Goal: Task Accomplishment & Management: Complete application form

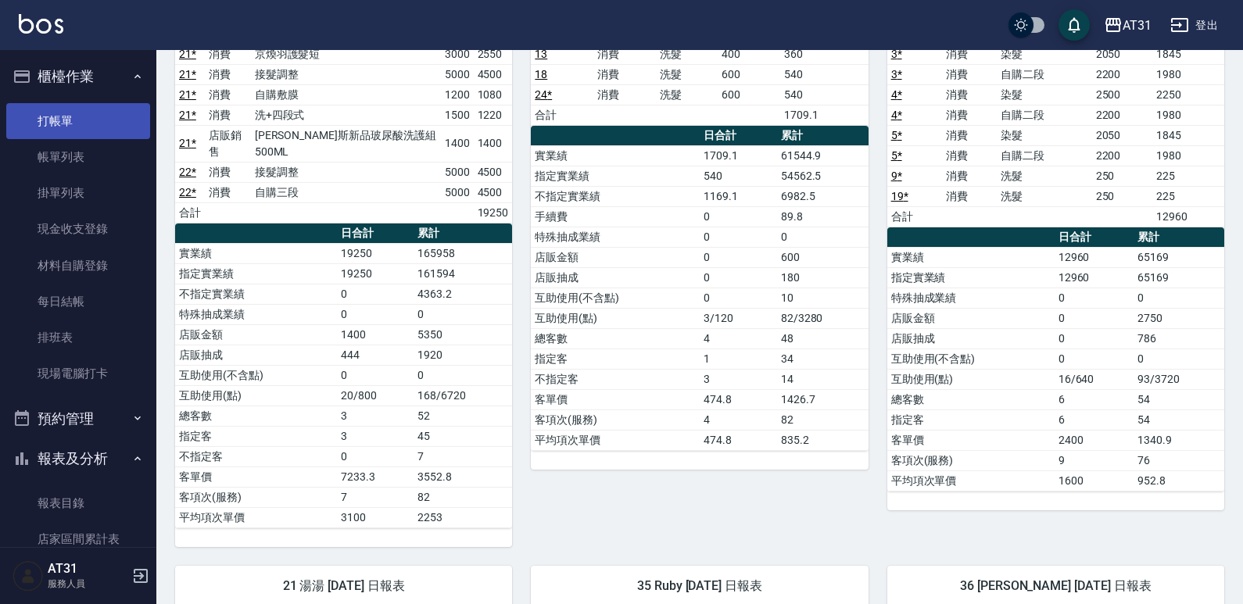
scroll to position [78, 0]
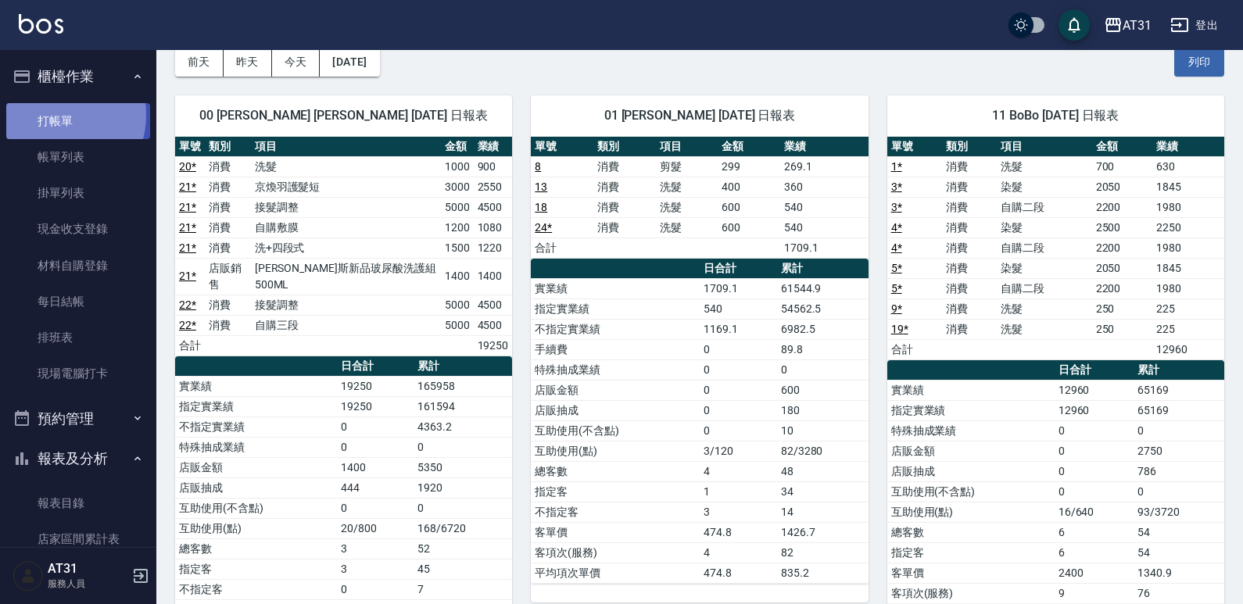
click at [56, 115] on link "打帳單" at bounding box center [78, 121] width 144 height 36
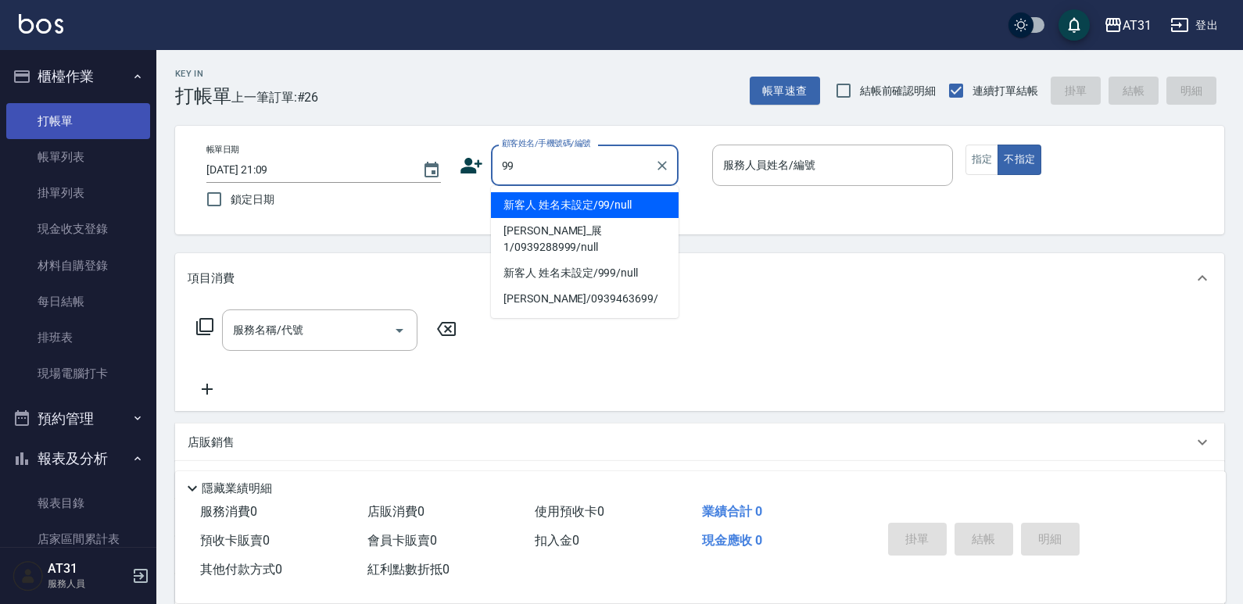
type input "新客人 姓名未設定/99/null"
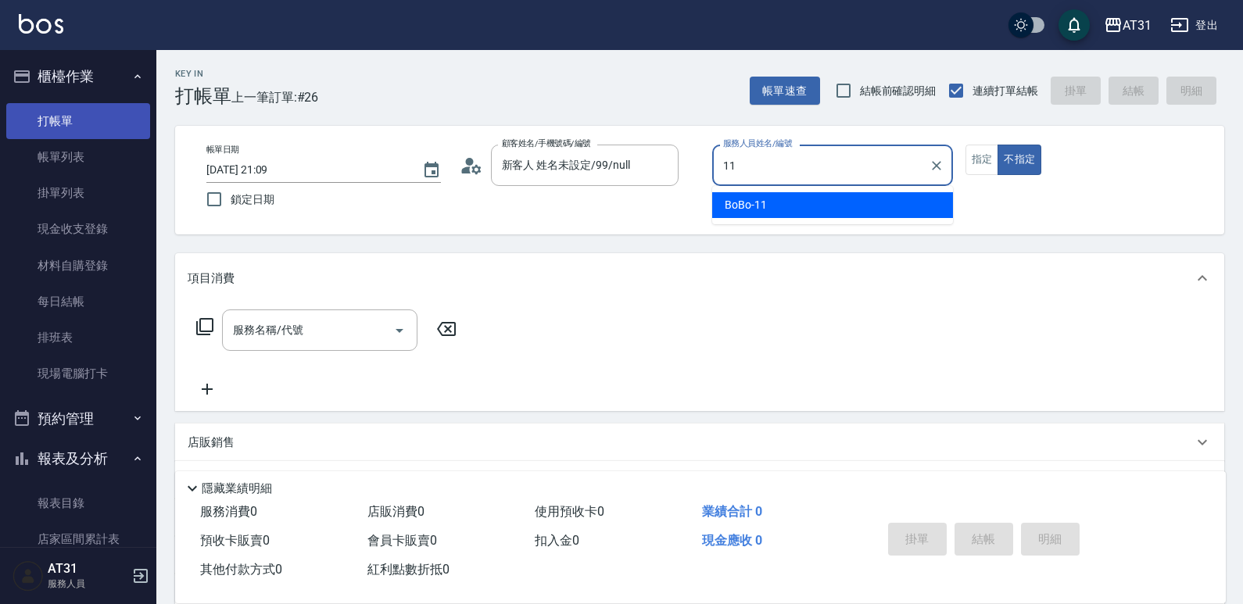
type input "BoBo-11"
type button "false"
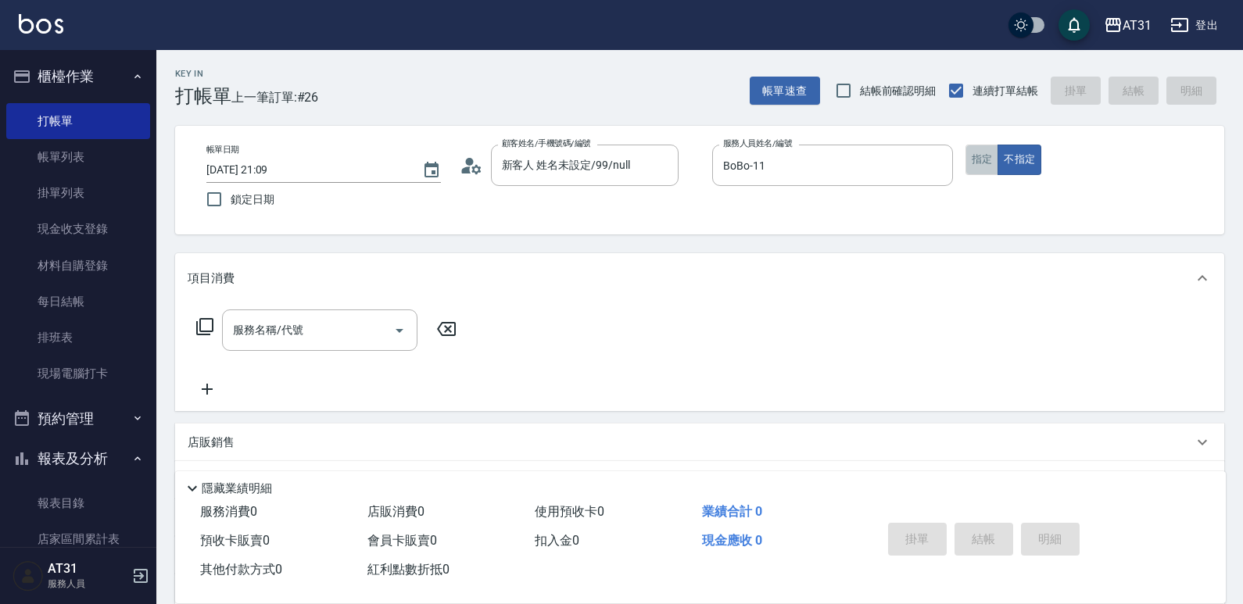
click at [987, 152] on button "指定" at bounding box center [983, 160] width 34 height 30
click at [352, 325] on input "服務名稱/代號" at bounding box center [308, 330] width 158 height 27
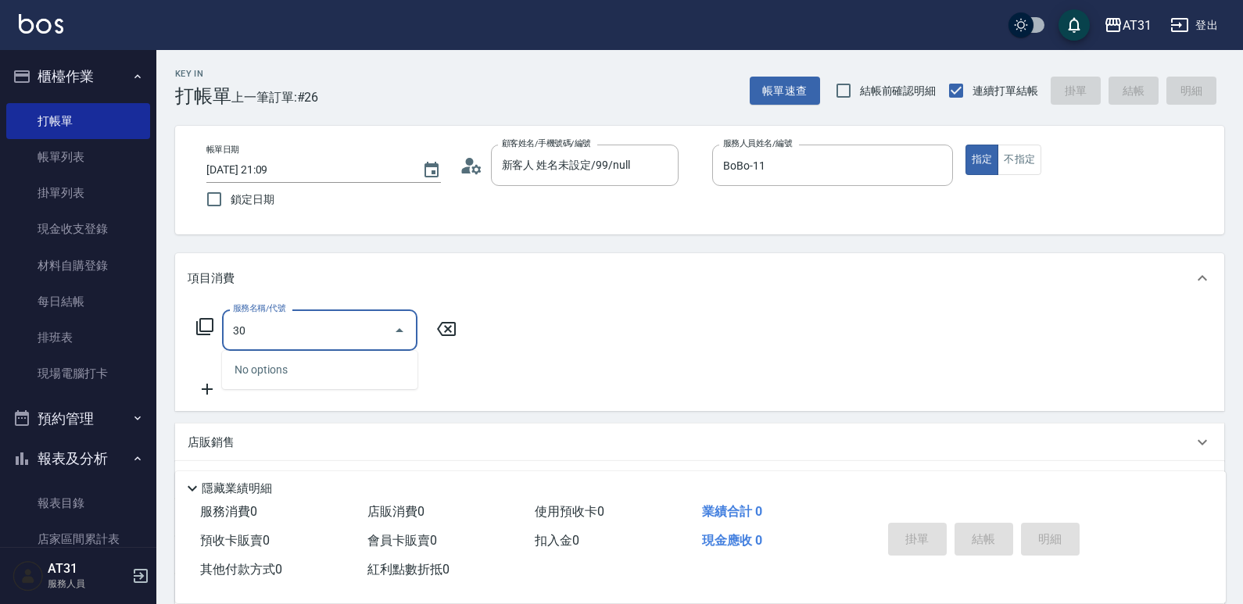
type input "301"
type input "160"
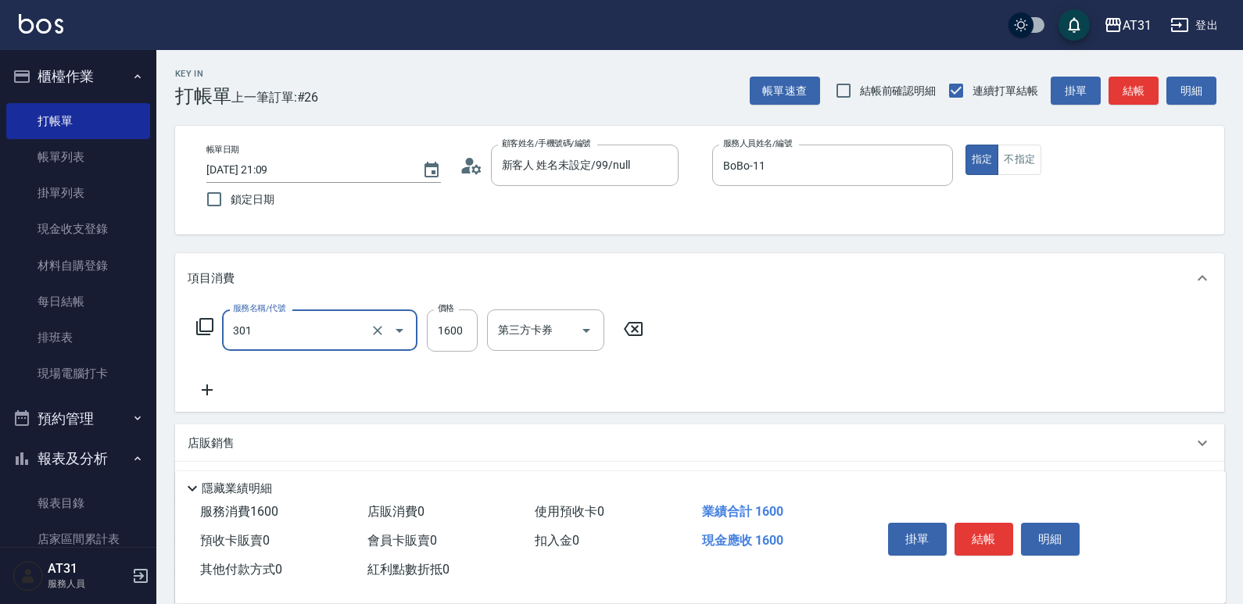
type input "燙髮(301)"
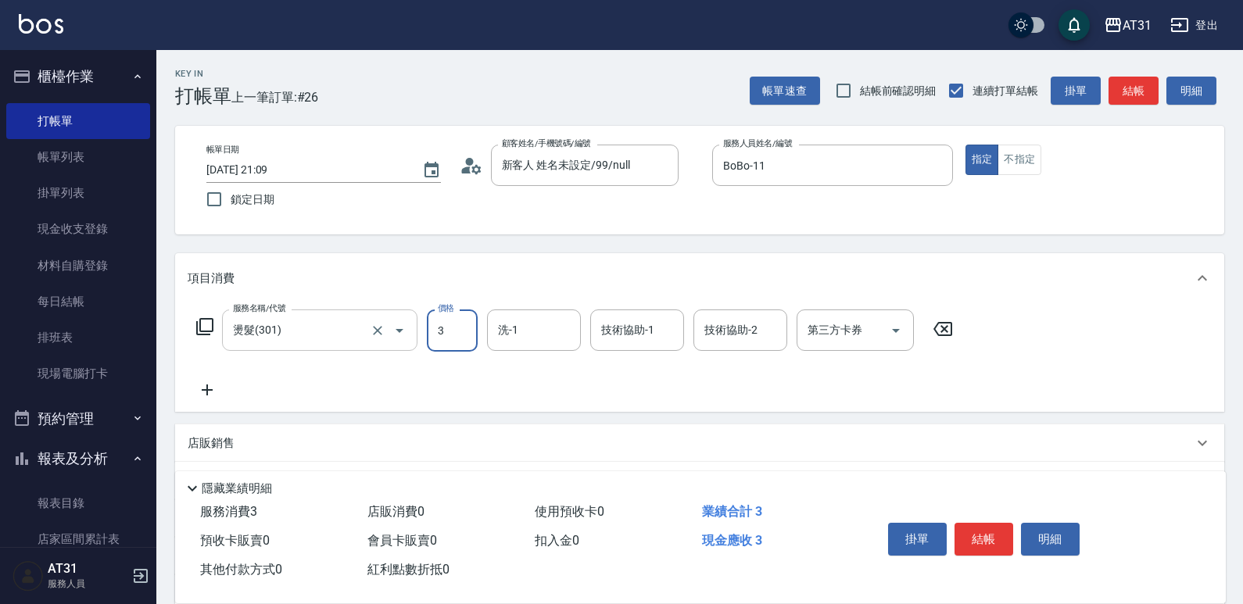
type input "0"
type input "35"
type input "30"
type input "350"
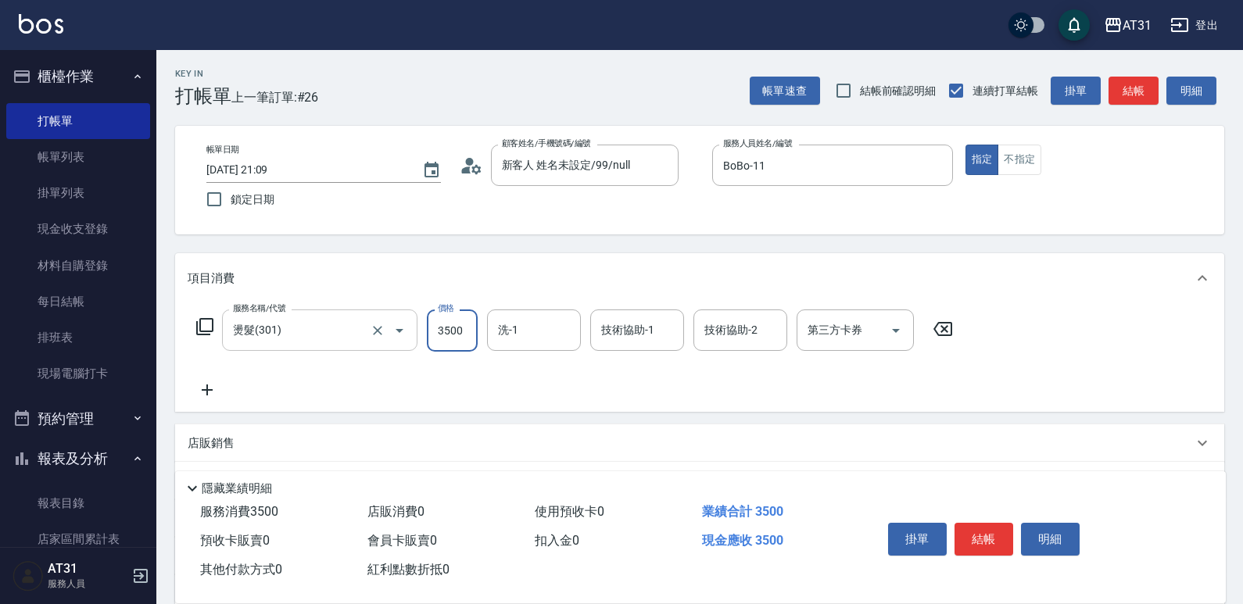
type input "3500"
type input "[PERSON_NAME]-49"
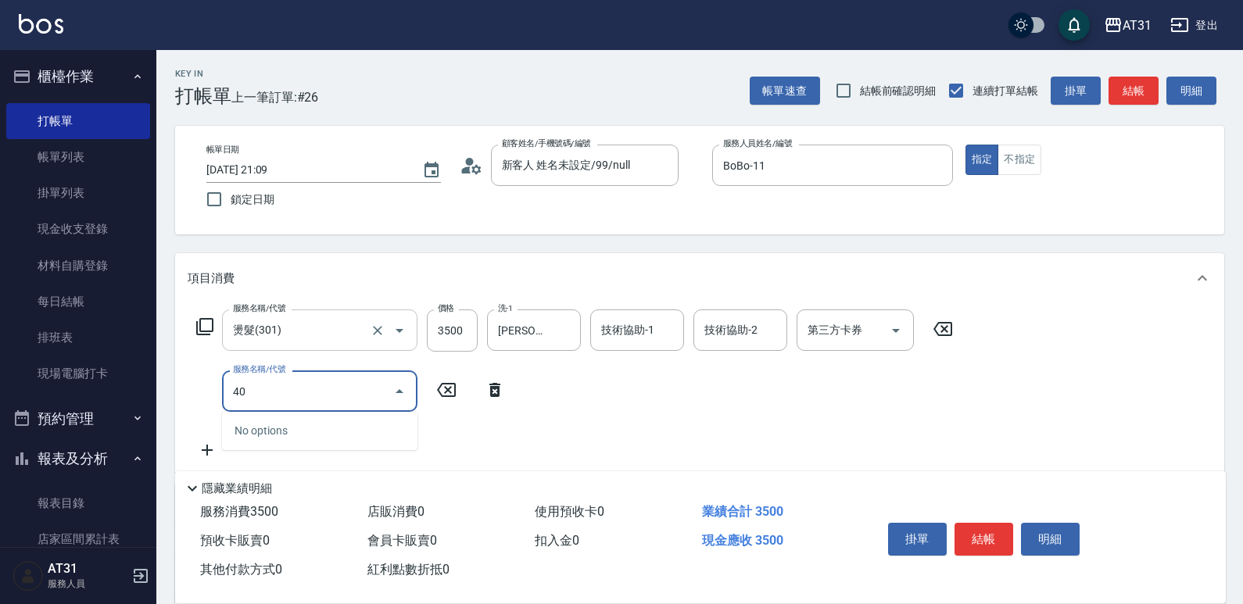
type input "401"
type input "370"
type input "剪髮(401)"
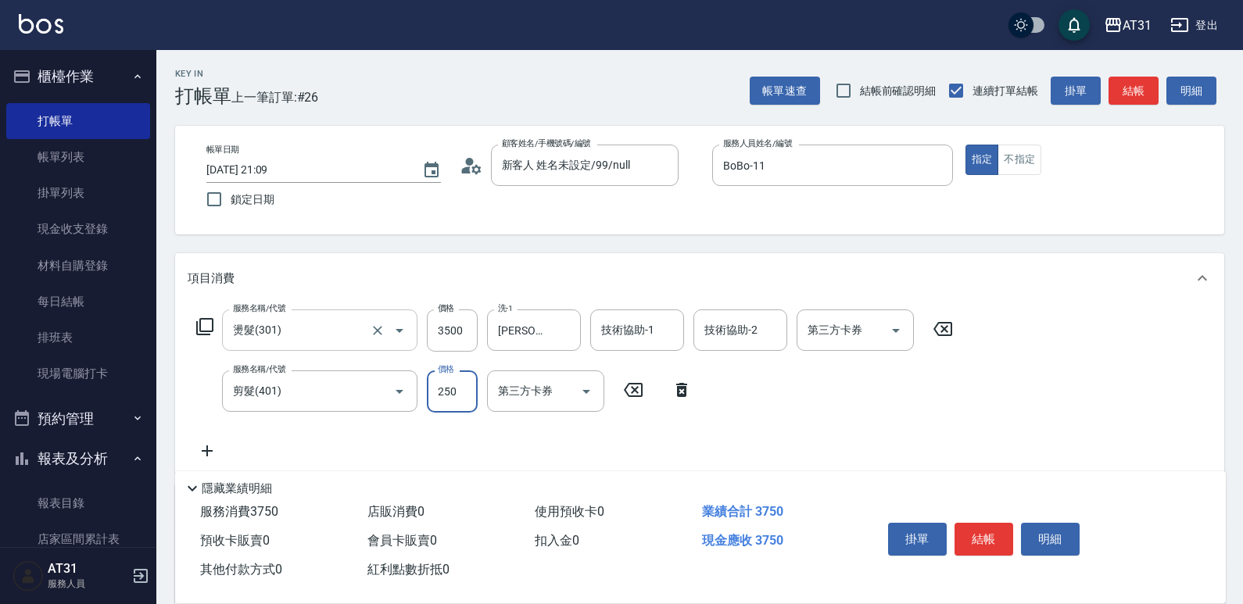
type input "7"
type input "350"
type input "750"
type input "420"
type input "750"
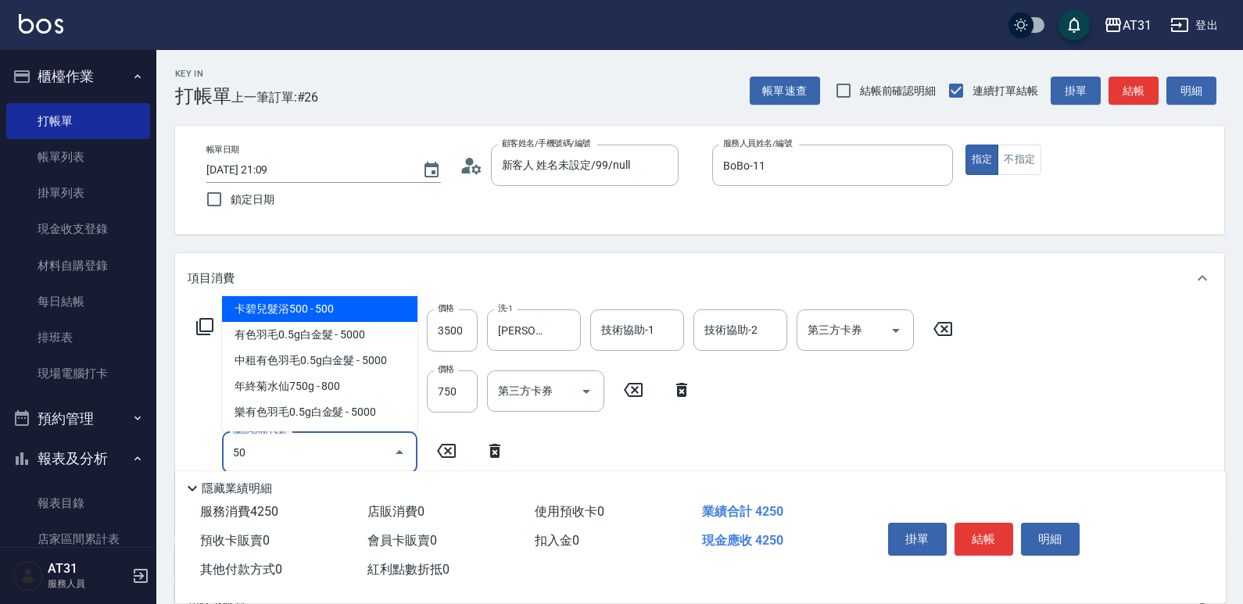
type input "501"
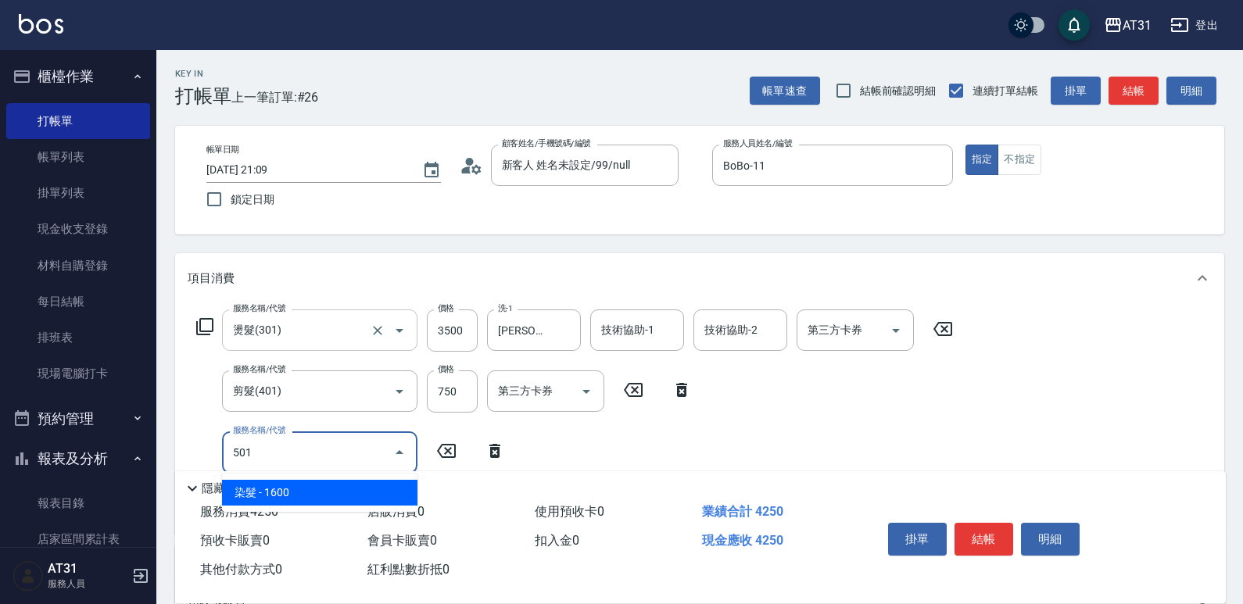
type input "580"
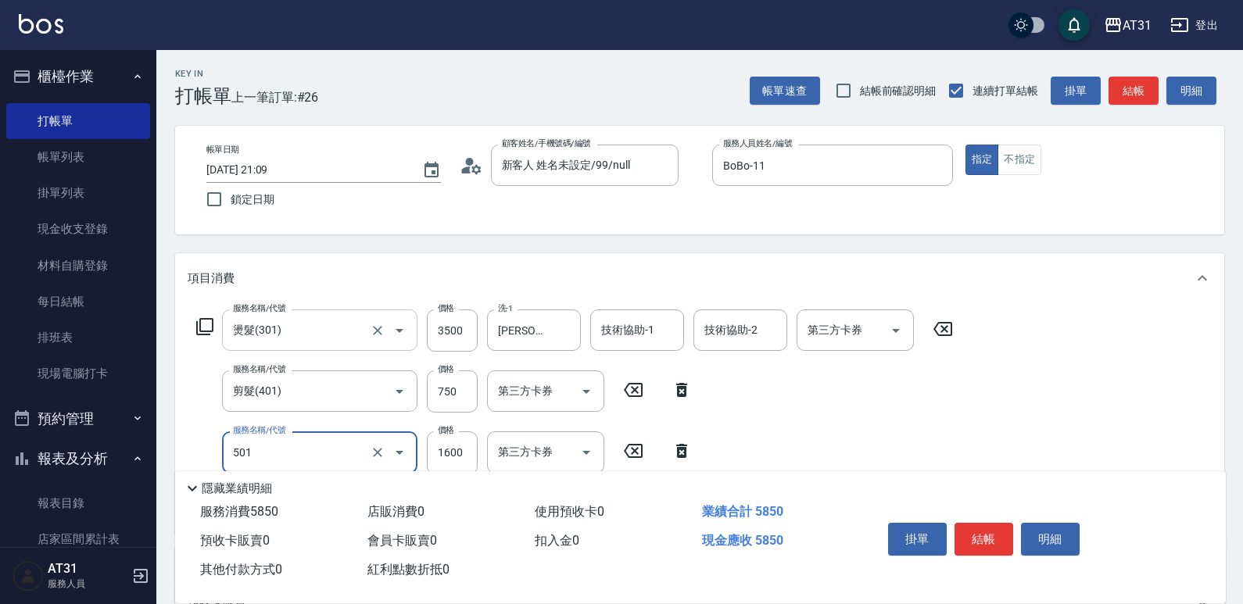
type input "染髮(501)"
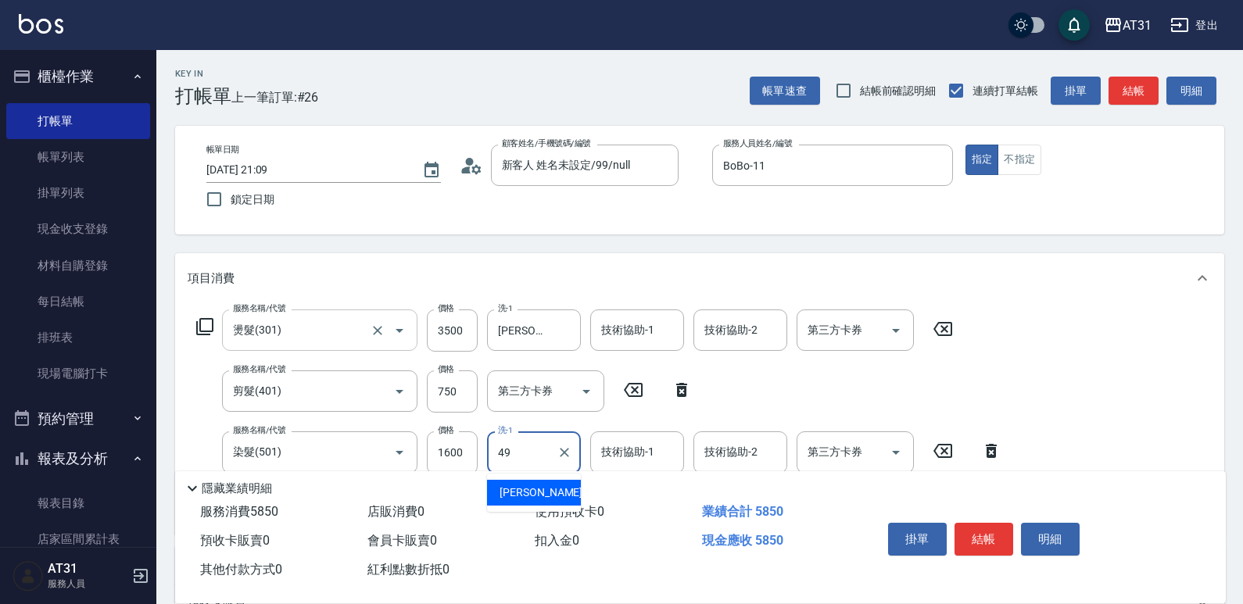
type input "[PERSON_NAME]-49"
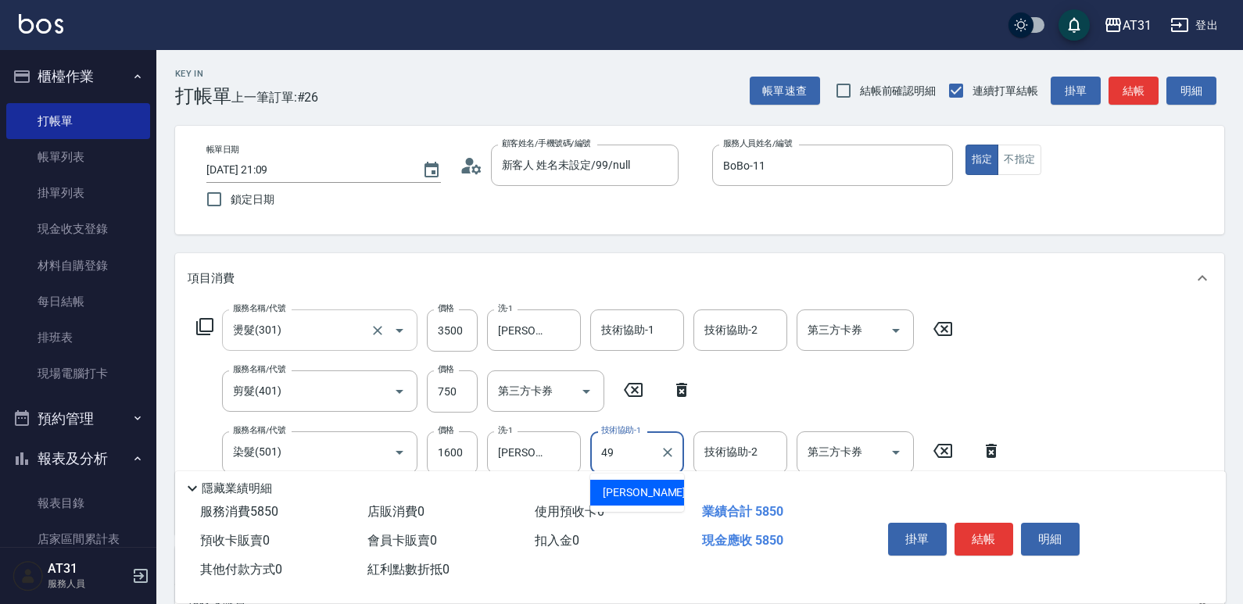
type input "[PERSON_NAME]-49"
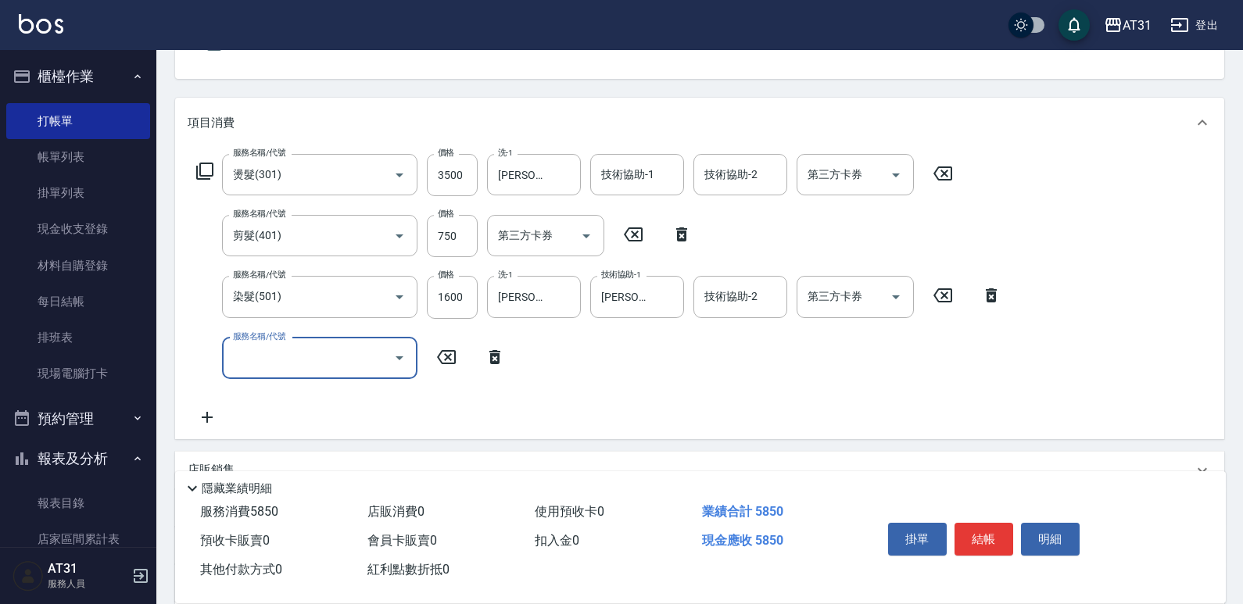
scroll to position [156, 0]
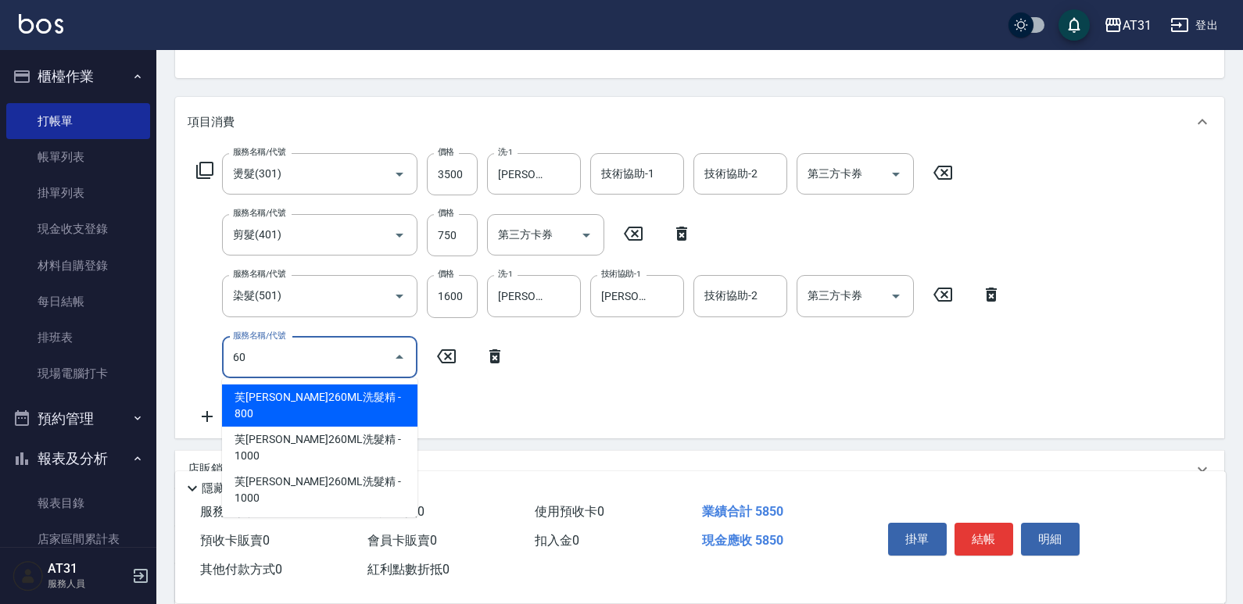
type input "608"
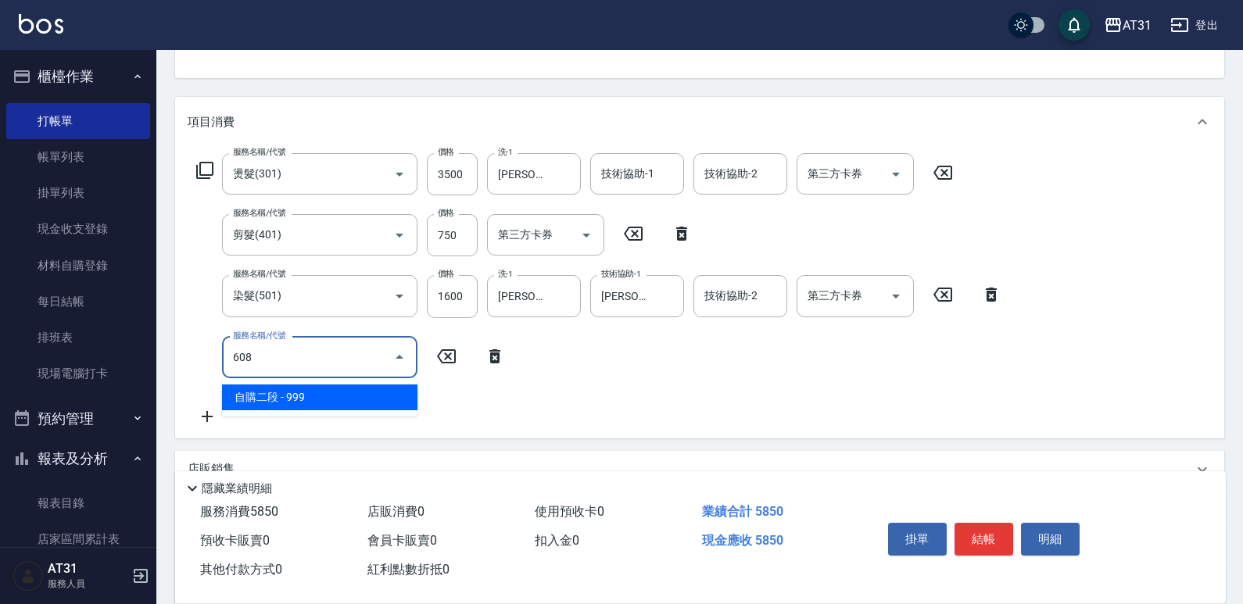
type input "680"
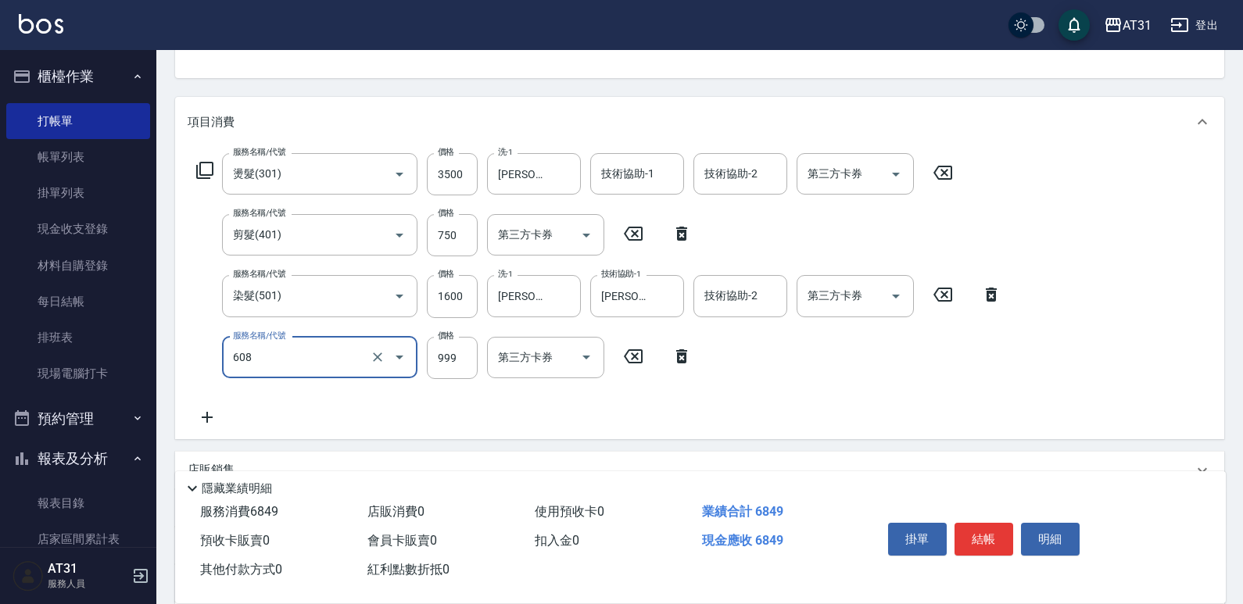
type input "自購二段(608)"
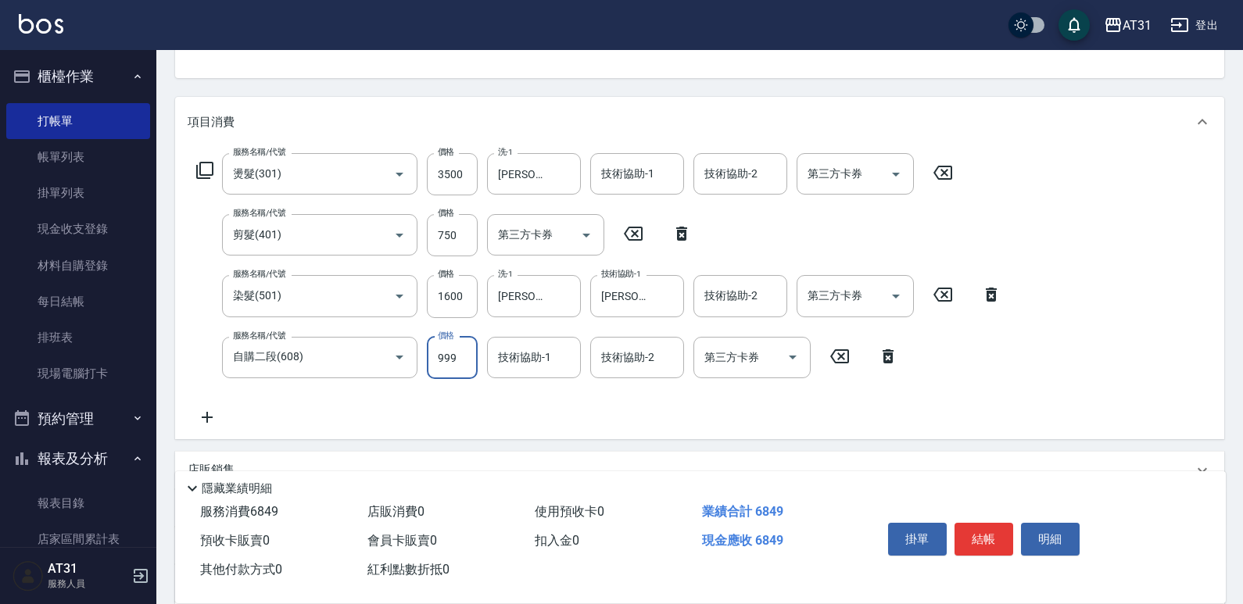
type input "1"
type input "580"
type input "110"
type input "590"
type input "1100"
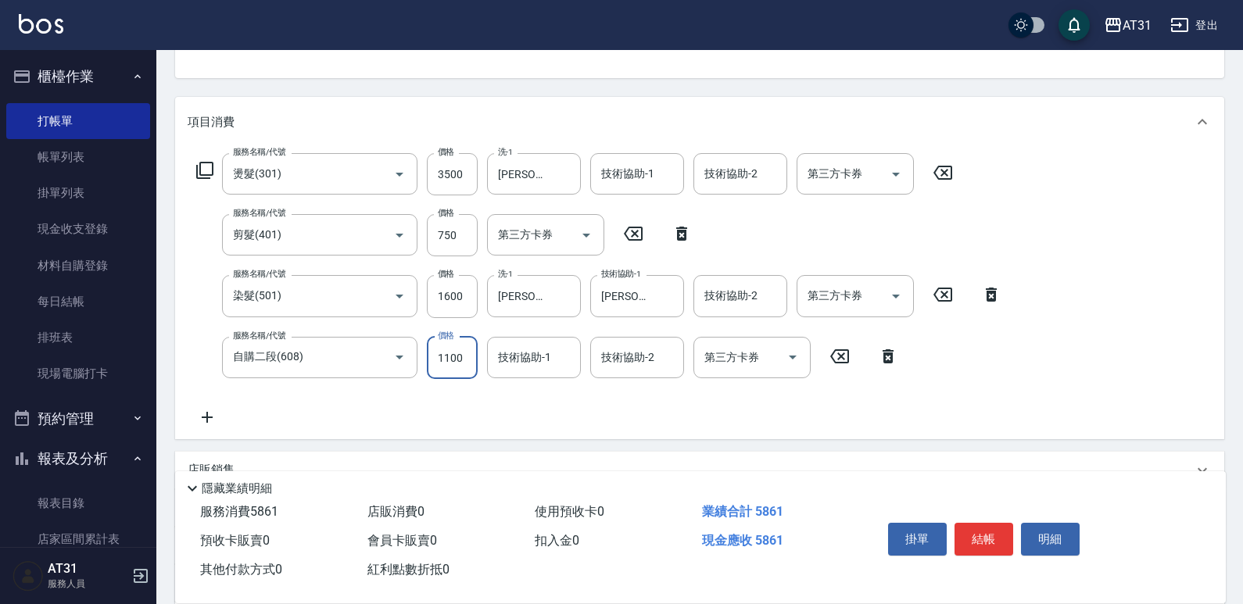
type input "690"
type input "1100"
type input "[PERSON_NAME]-49"
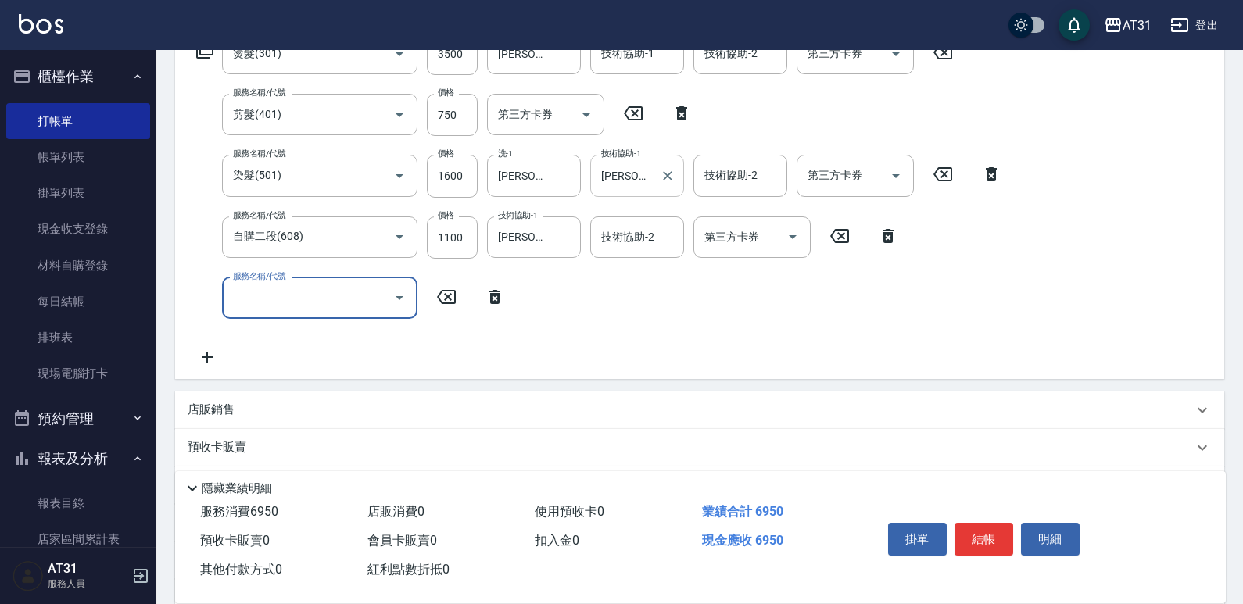
scroll to position [391, 0]
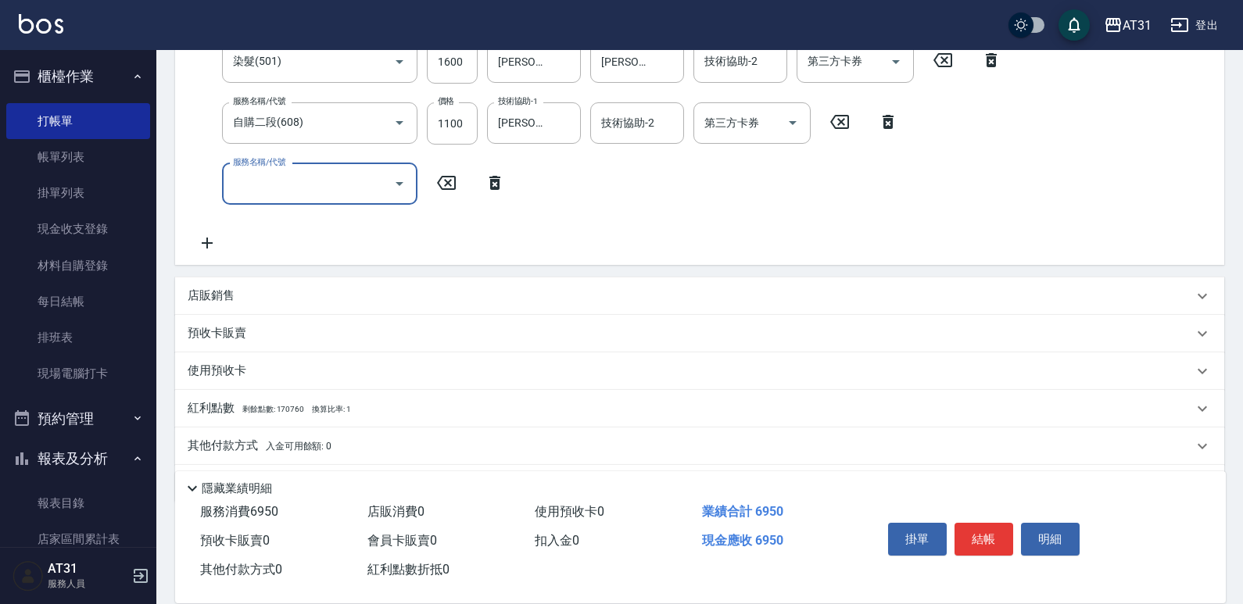
click at [283, 449] on span "入金可用餘額: 0" at bounding box center [299, 446] width 66 height 11
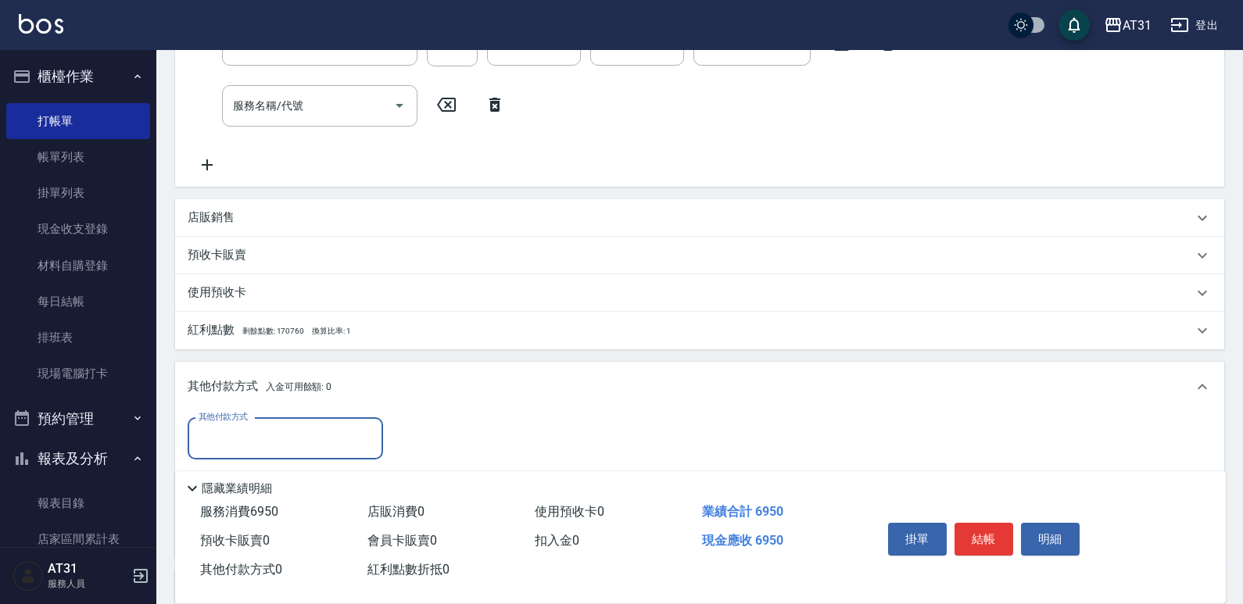
scroll to position [0, 0]
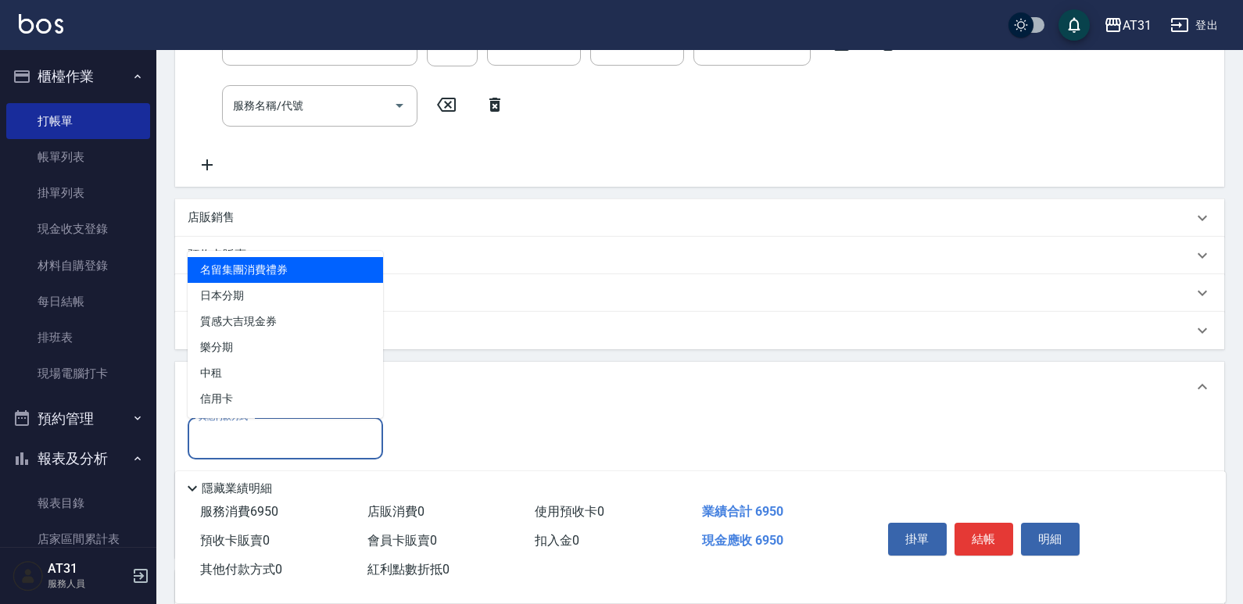
click at [283, 437] on input "其他付款方式" at bounding box center [285, 438] width 181 height 27
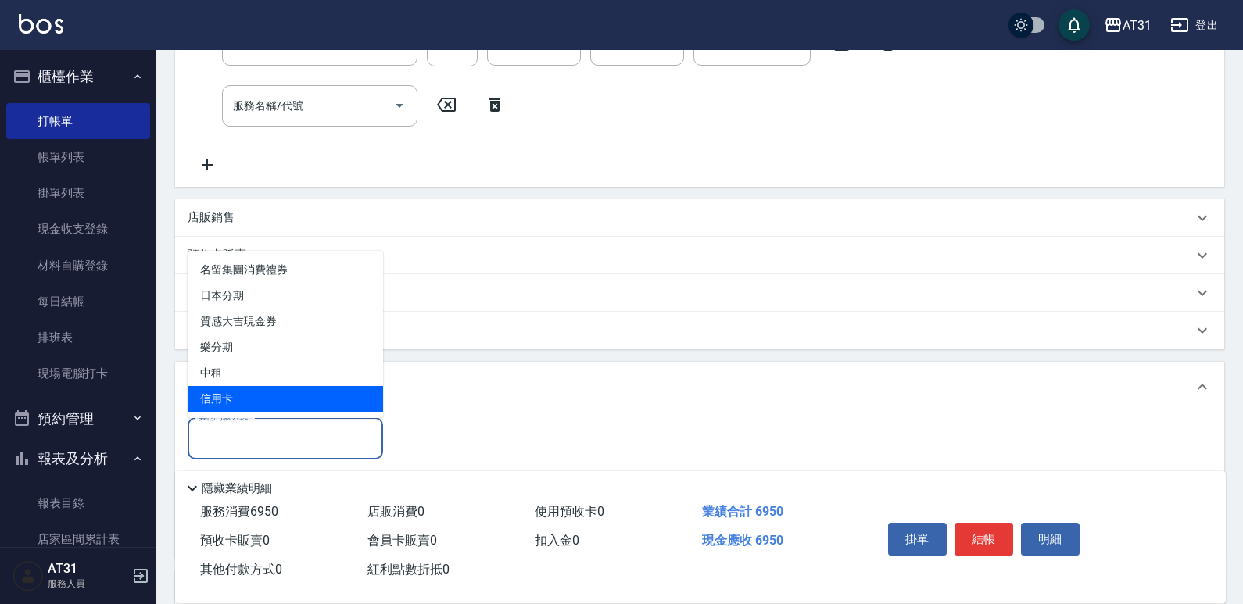
click at [267, 396] on span "信用卡" at bounding box center [285, 399] width 195 height 26
type input "信用卡"
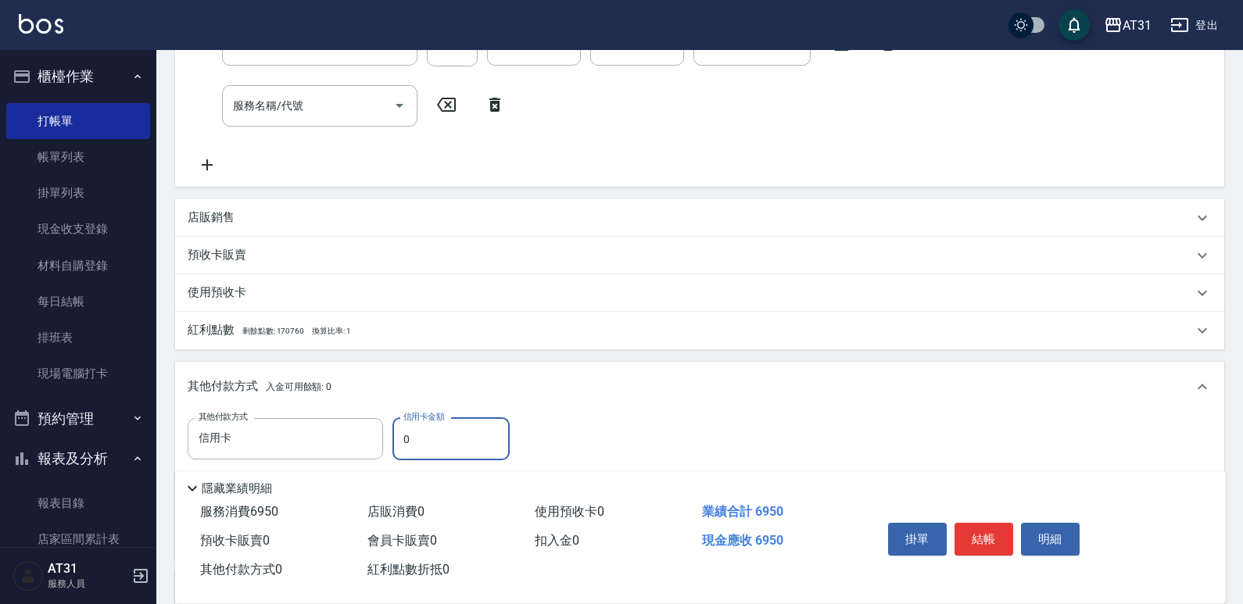
drag, startPoint x: 418, startPoint y: 436, endPoint x: 403, endPoint y: 436, distance: 14.1
click at [403, 436] on input "0" at bounding box center [451, 439] width 117 height 42
type input "6"
type input "680"
type input "69"
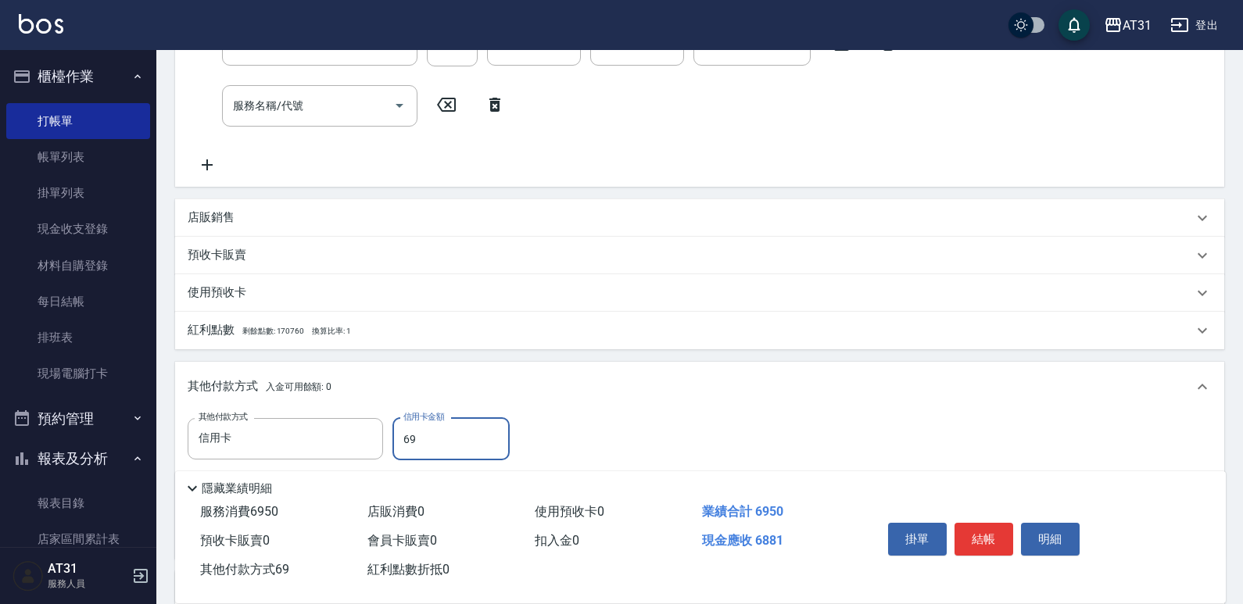
type input "620"
type input "695"
type input "0"
type input "6950"
click at [991, 523] on button "結帳" at bounding box center [984, 539] width 59 height 33
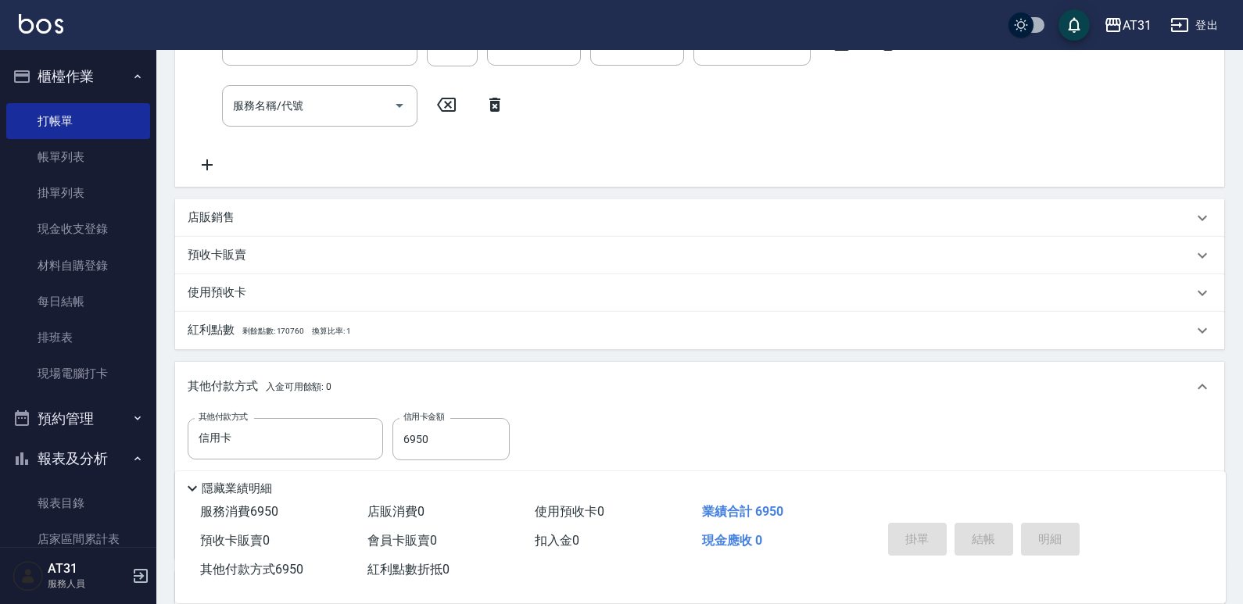
type input "[DATE] 21:10"
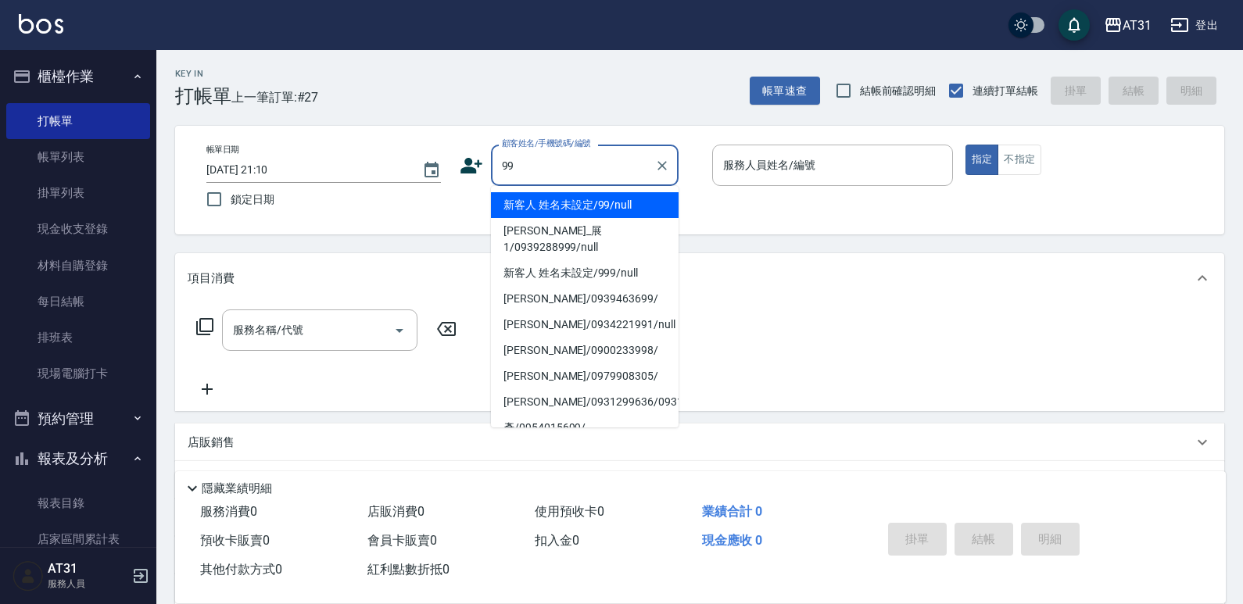
type input "99"
type input "3"
type input "新客人 姓名未設定/99/null"
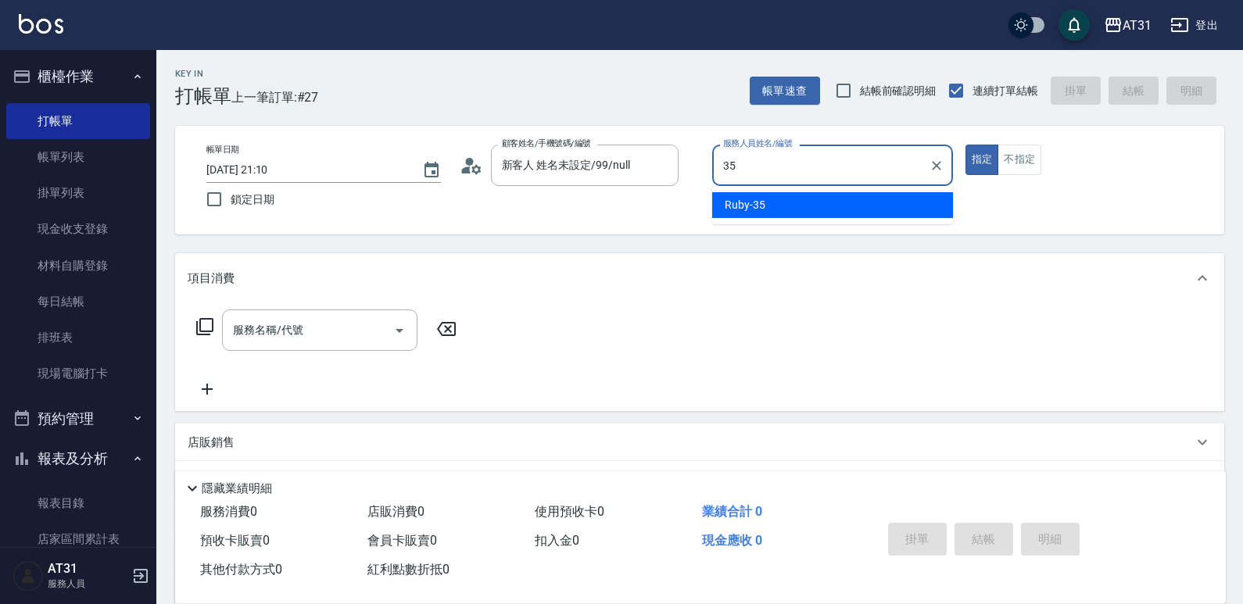
type input "Ruby-35"
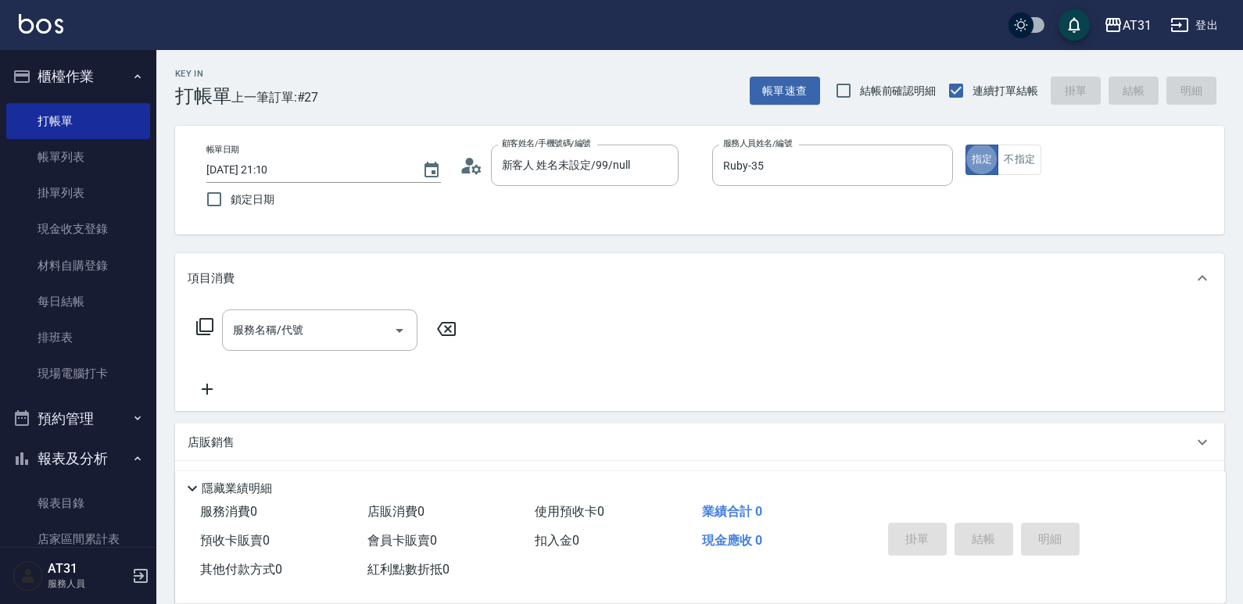
type button "true"
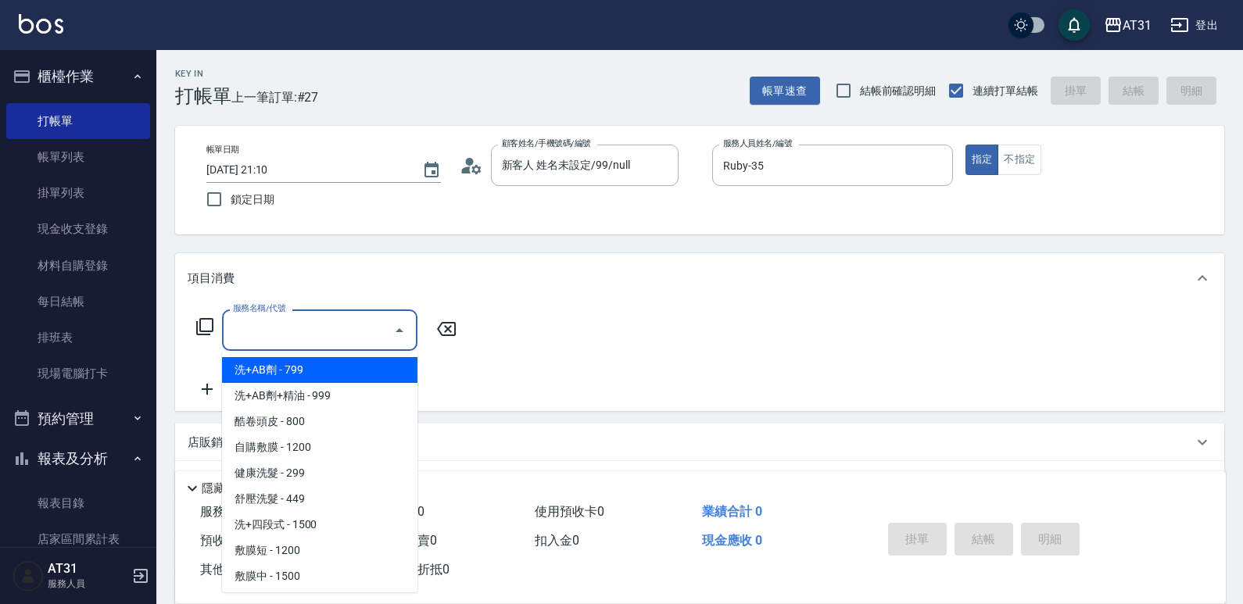
click at [342, 344] on input "服務名稱/代號" at bounding box center [308, 330] width 158 height 27
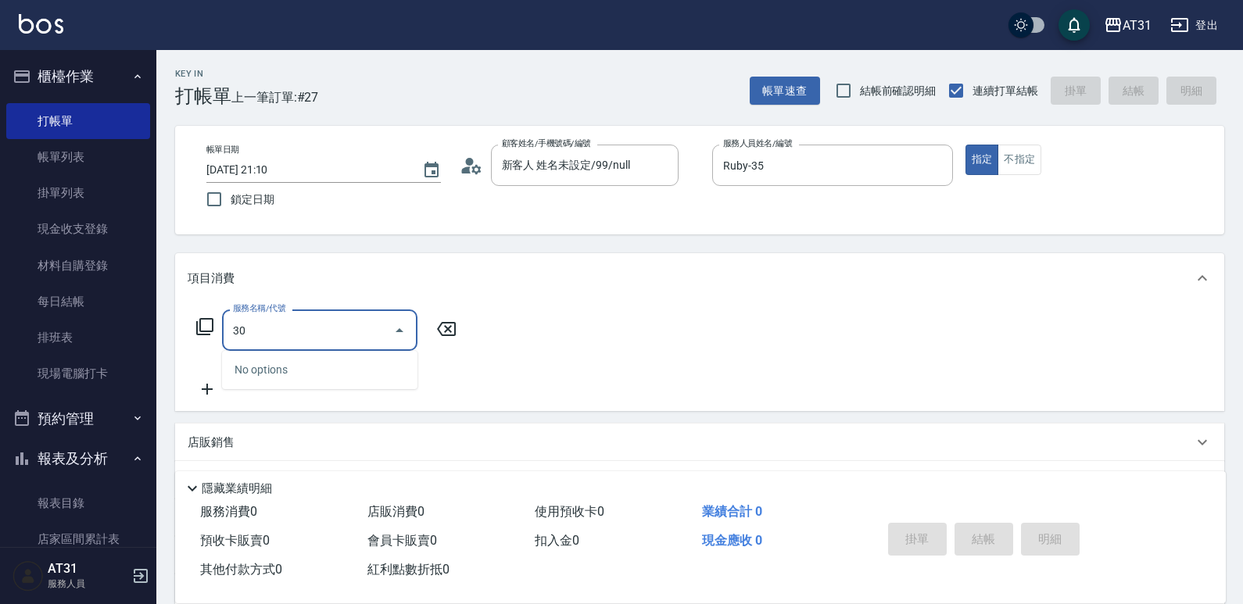
type input "301"
type input "160"
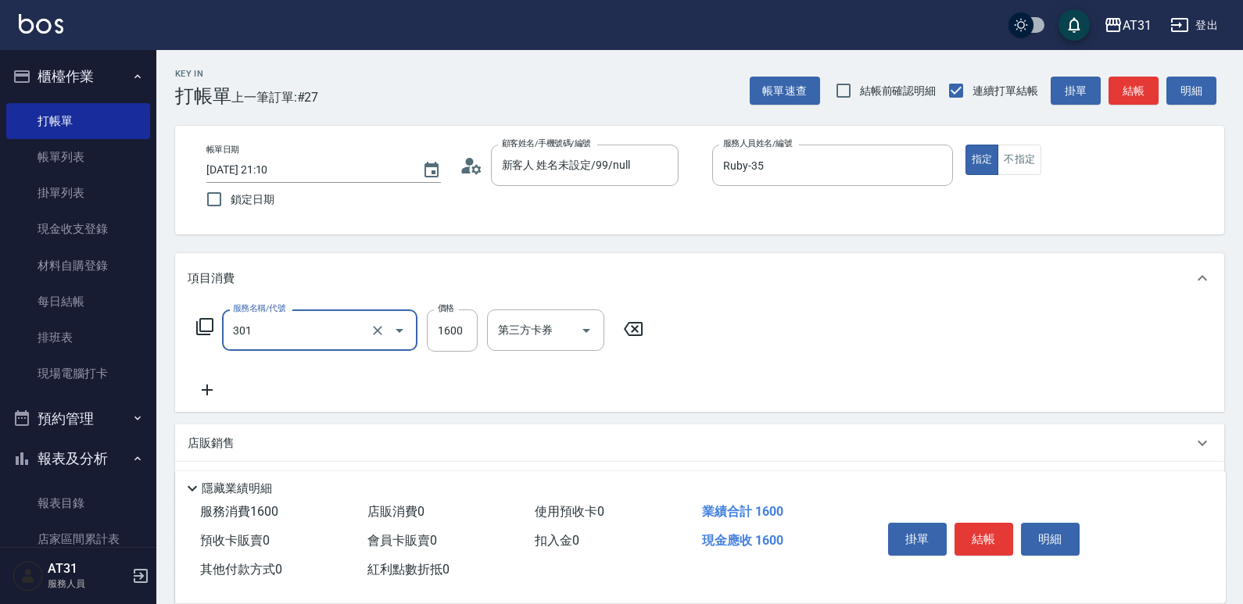
type input "燙髮(301)"
type input "0"
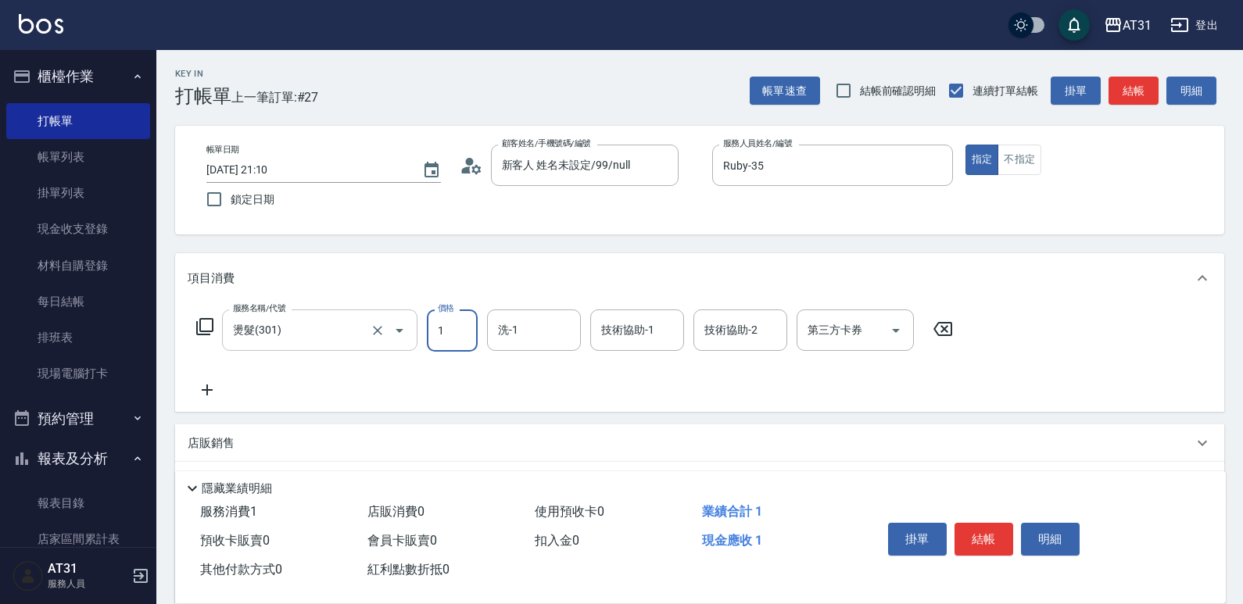
type input "14"
type input "10"
type input "149"
type input "140"
type input "1499"
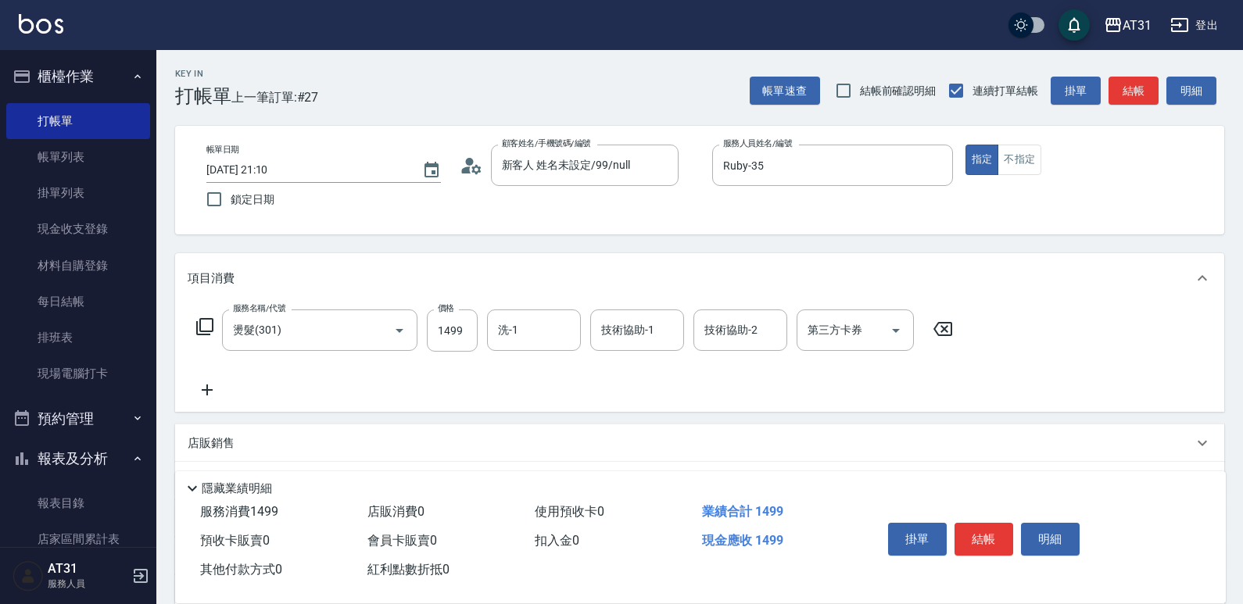
click at [235, 385] on div "服務名稱/代號 燙髮(301) 服務名稱/代號 價格 1499 價格 洗-1 洗-1 技術協助-1 技術協助-1 技術協助-2 技術協助-2 第三方卡券 第三…" at bounding box center [575, 355] width 775 height 90
click at [207, 394] on icon at bounding box center [207, 390] width 11 height 11
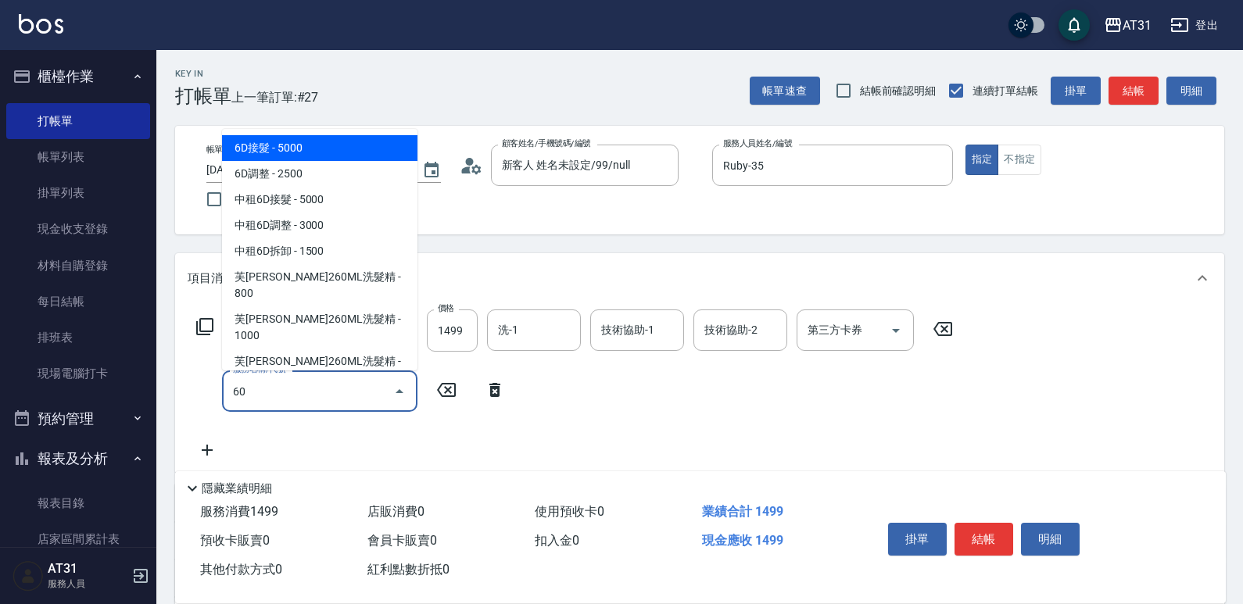
type input "601"
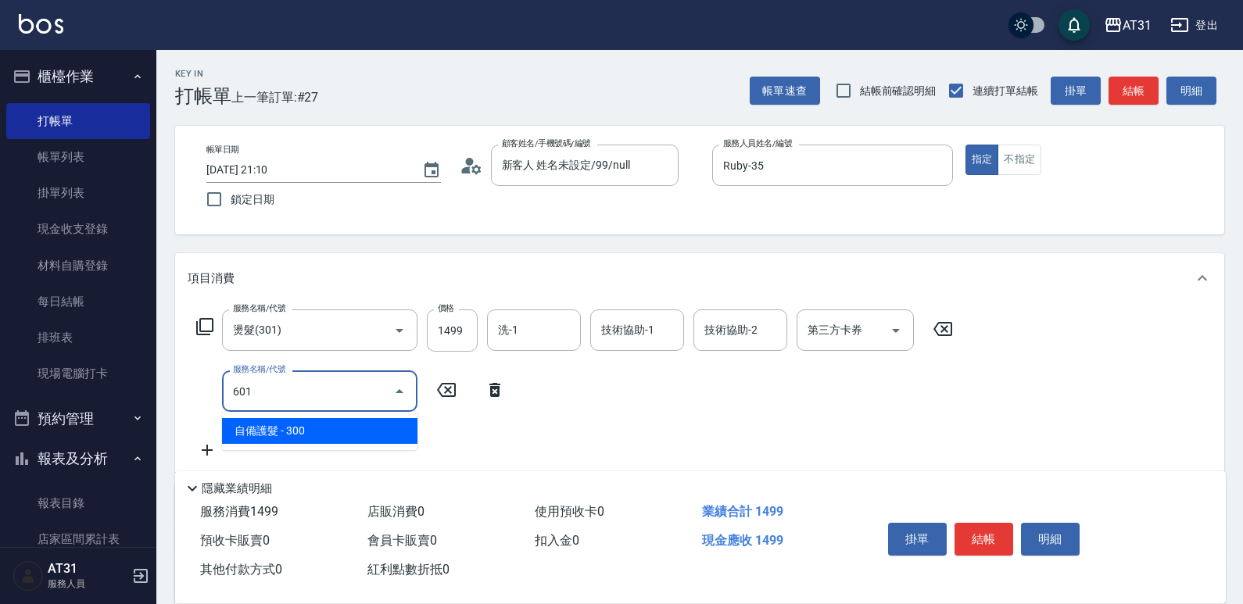
type input "170"
type input "自備護髮(601)"
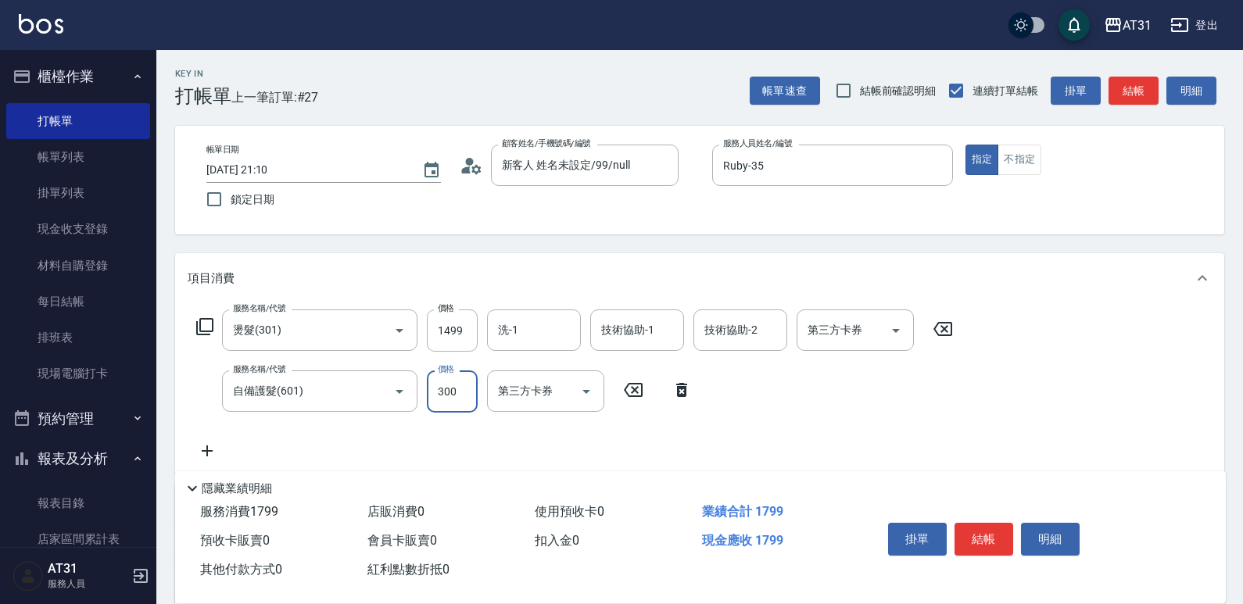
type input "150"
type input "250"
type input "390"
type input "2500"
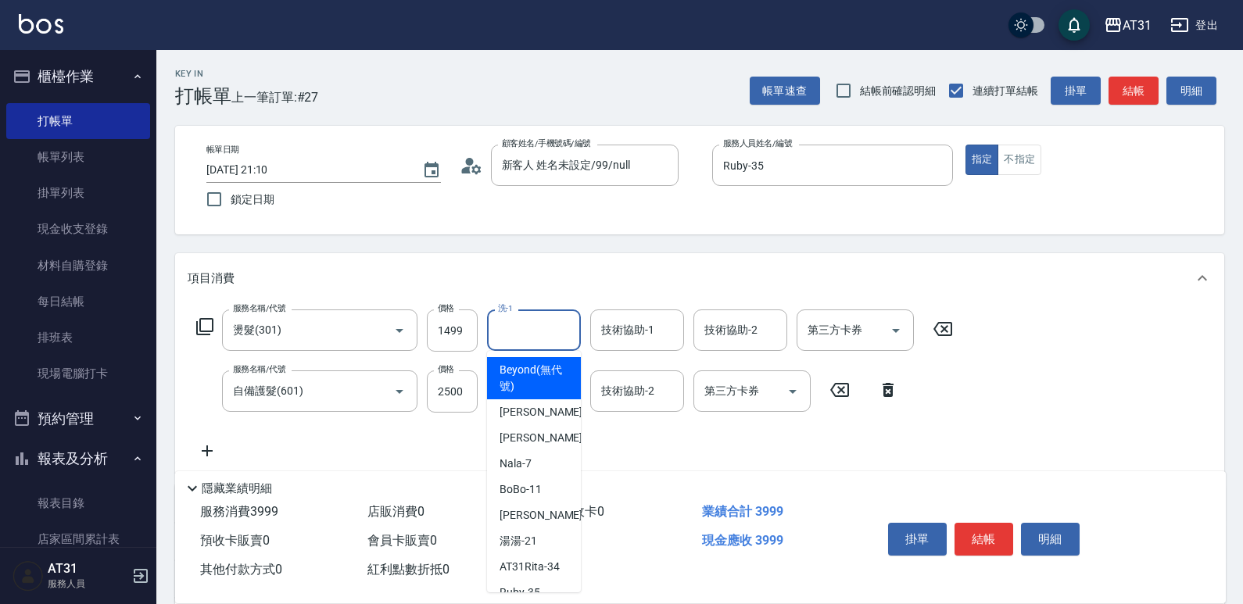
click at [555, 325] on input "洗-1" at bounding box center [534, 330] width 80 height 27
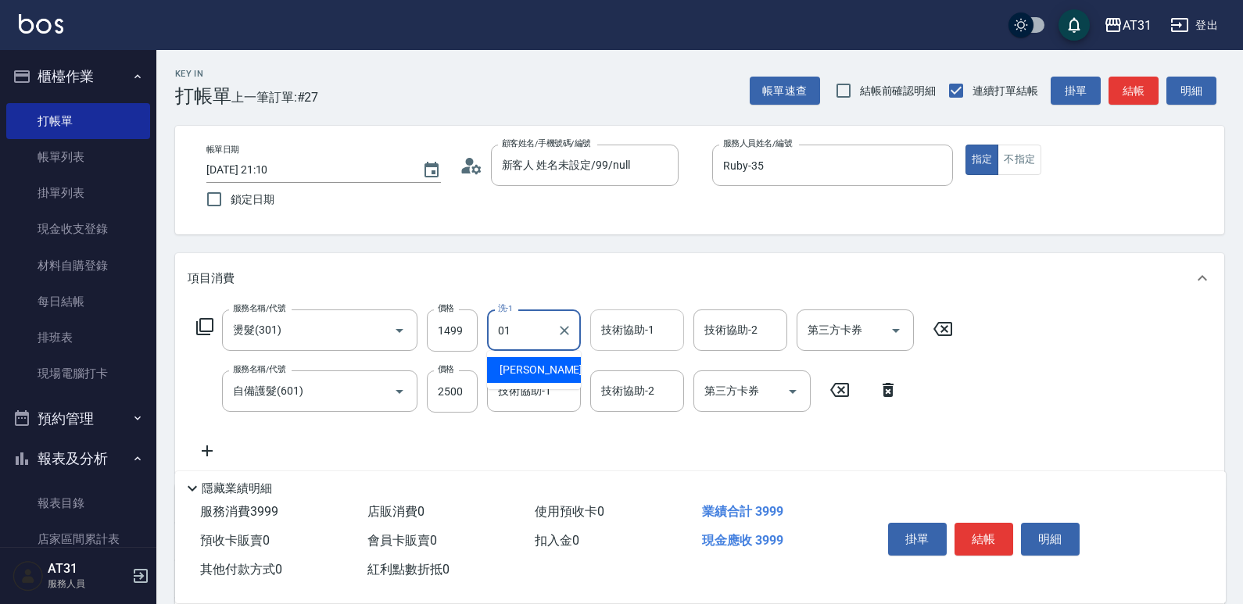
type input "[PERSON_NAME]-01"
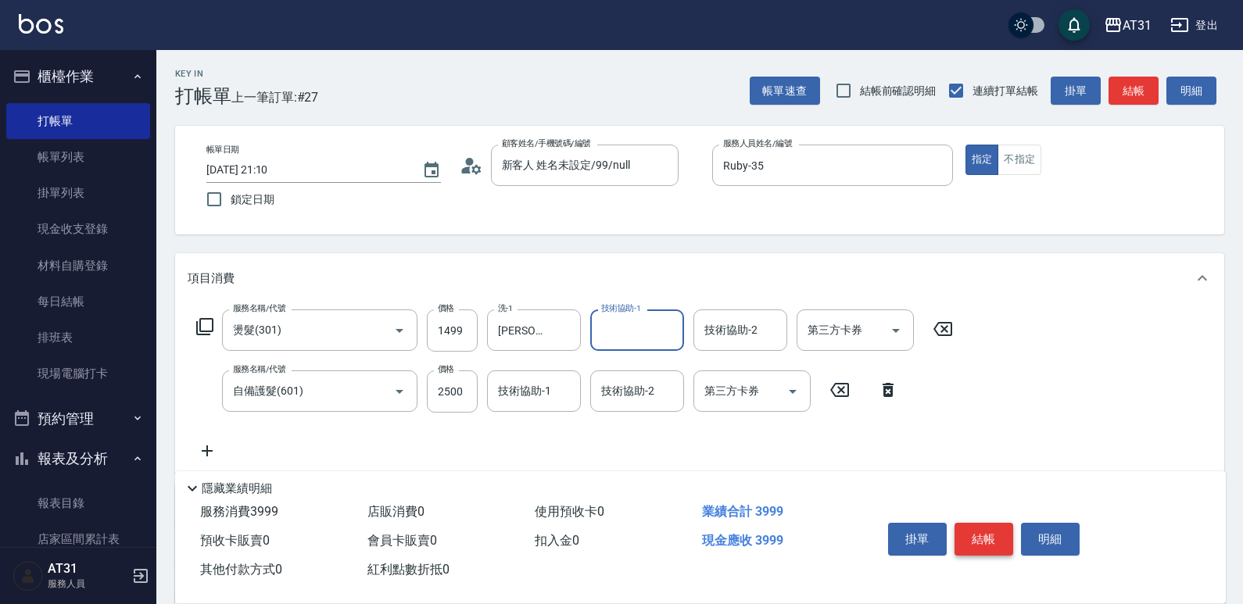
click at [975, 529] on button "結帳" at bounding box center [984, 539] width 59 height 33
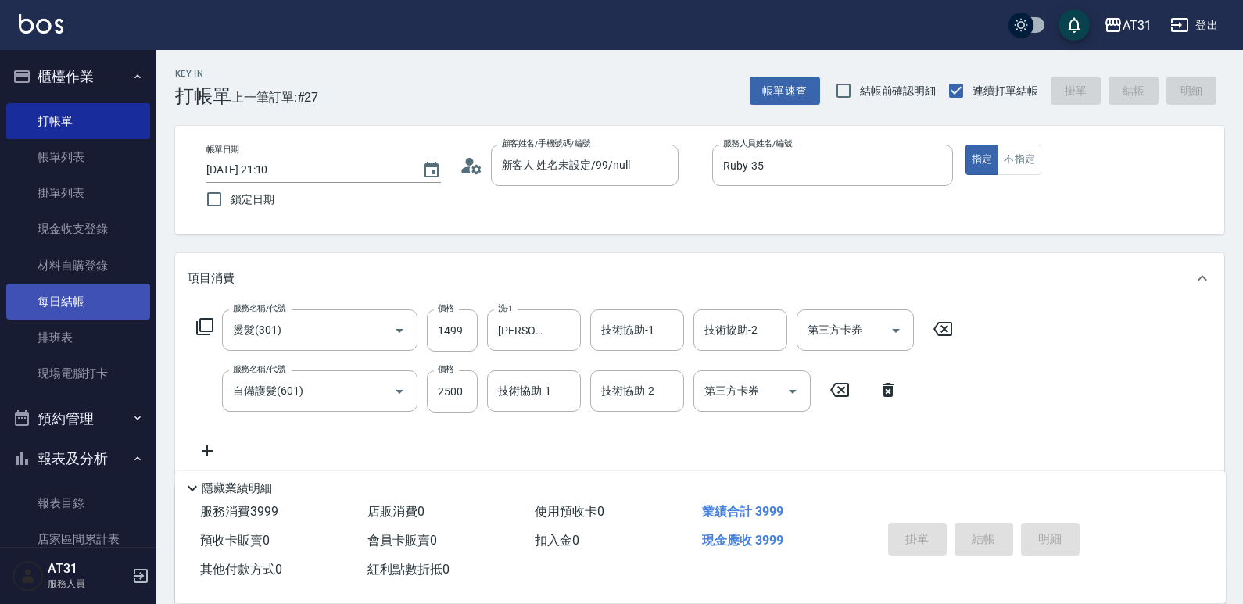
type input "[DATE] 21:19"
type input "0"
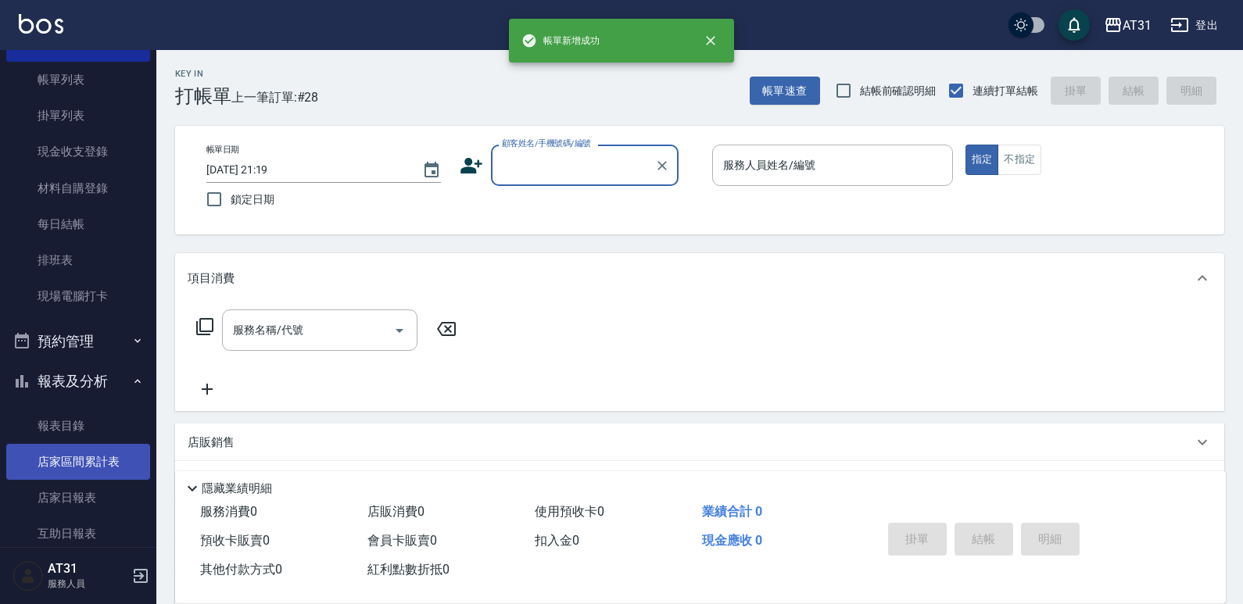
scroll to position [156, 0]
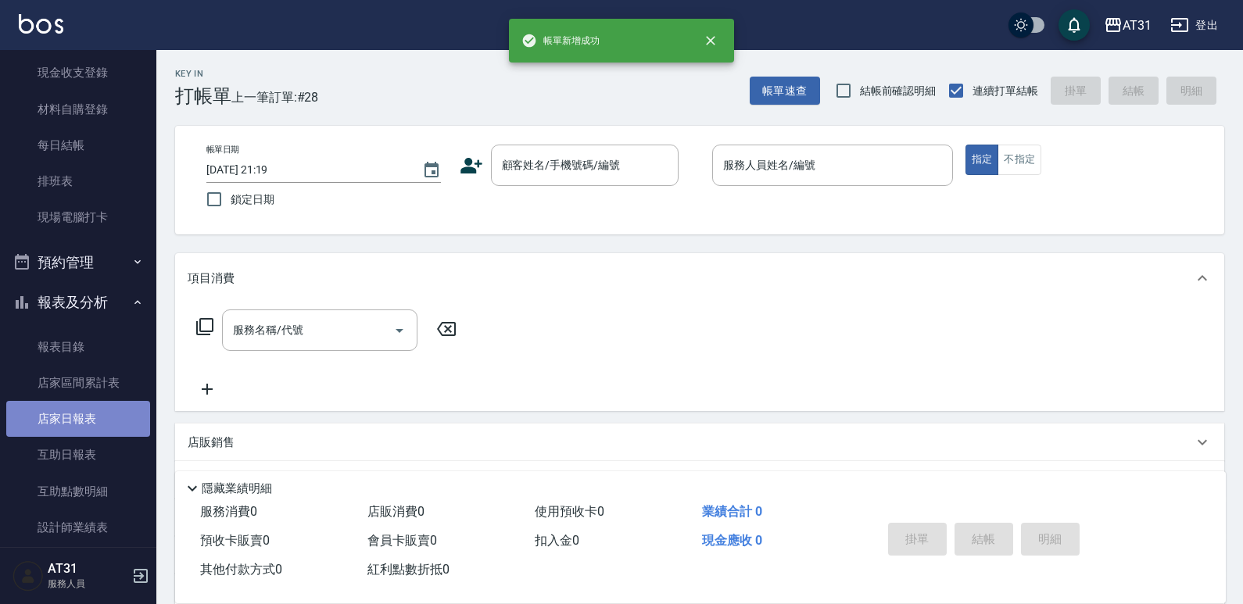
click at [79, 409] on link "店家日報表" at bounding box center [78, 419] width 144 height 36
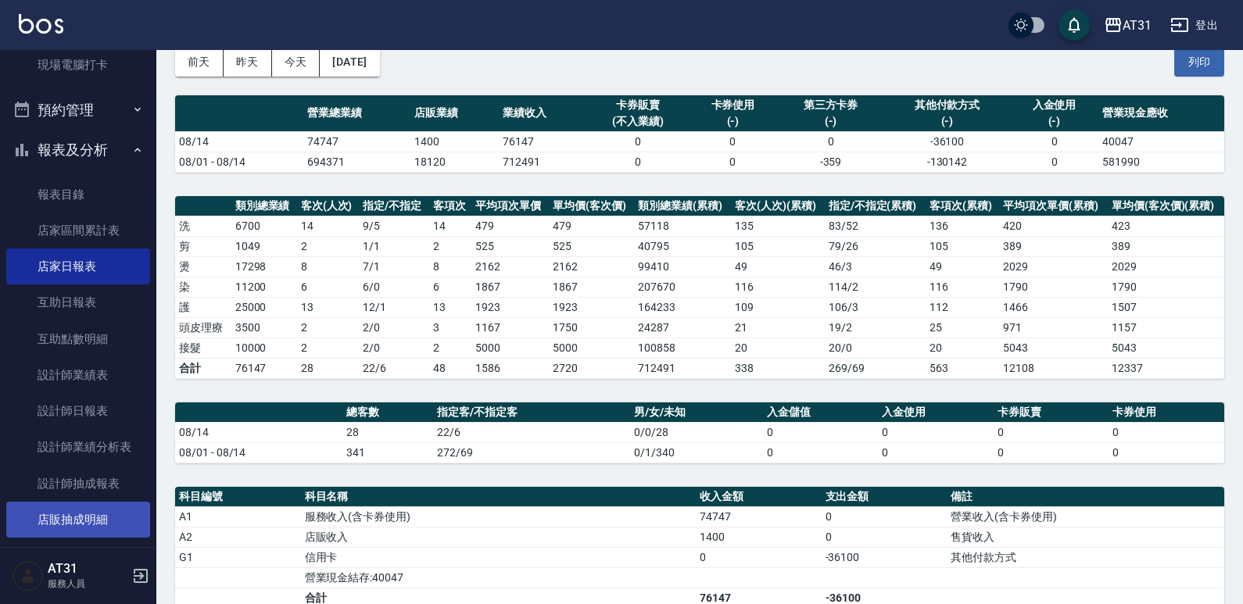
scroll to position [313, 0]
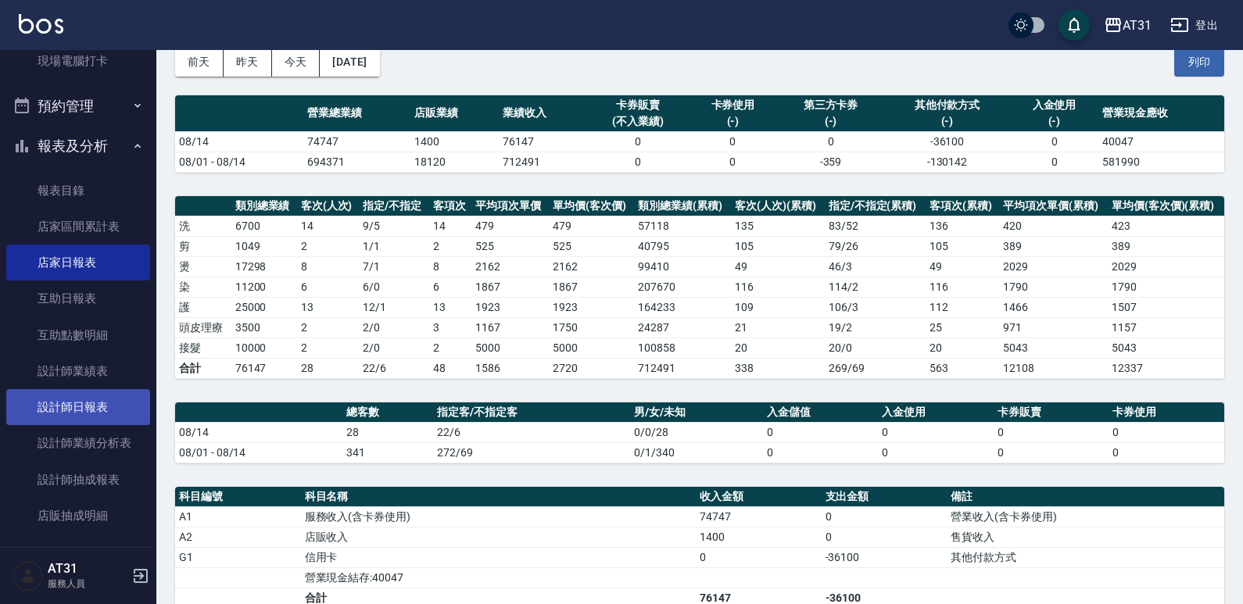
click at [98, 410] on link "設計師日報表" at bounding box center [78, 407] width 144 height 36
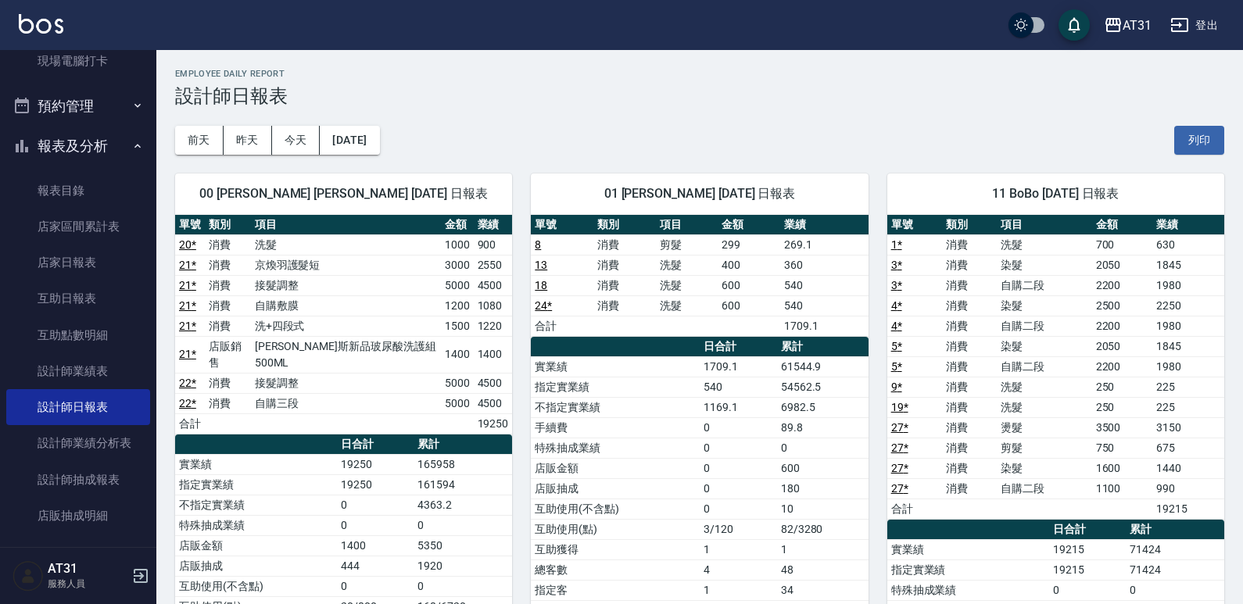
drag, startPoint x: 533, startPoint y: 374, endPoint x: 471, endPoint y: 362, distance: 62.9
drag, startPoint x: 471, startPoint y: 362, endPoint x: 424, endPoint y: 371, distance: 48.6
drag, startPoint x: 424, startPoint y: 371, endPoint x: 377, endPoint y: 386, distance: 49.2
click at [377, 393] on td "自購三段" at bounding box center [346, 403] width 190 height 20
drag, startPoint x: 377, startPoint y: 386, endPoint x: 317, endPoint y: 373, distance: 61.7
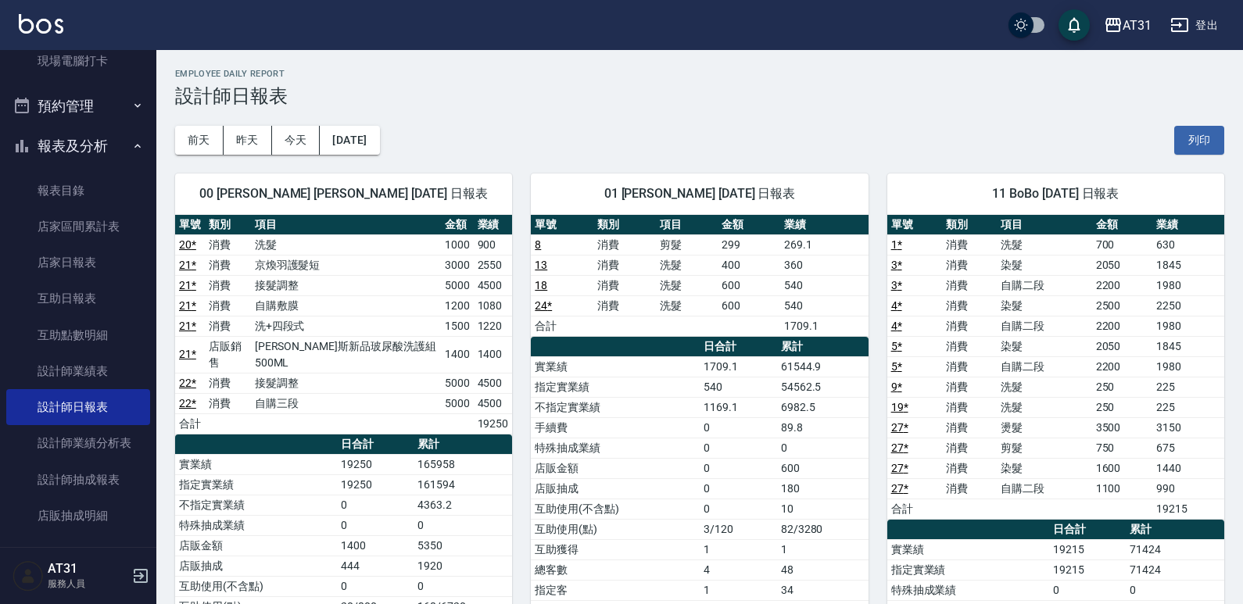
drag, startPoint x: 317, startPoint y: 373, endPoint x: 281, endPoint y: 366, distance: 35.9
drag, startPoint x: 281, startPoint y: 366, endPoint x: 274, endPoint y: 375, distance: 11.6
click at [274, 375] on td "接髮調整" at bounding box center [346, 383] width 190 height 20
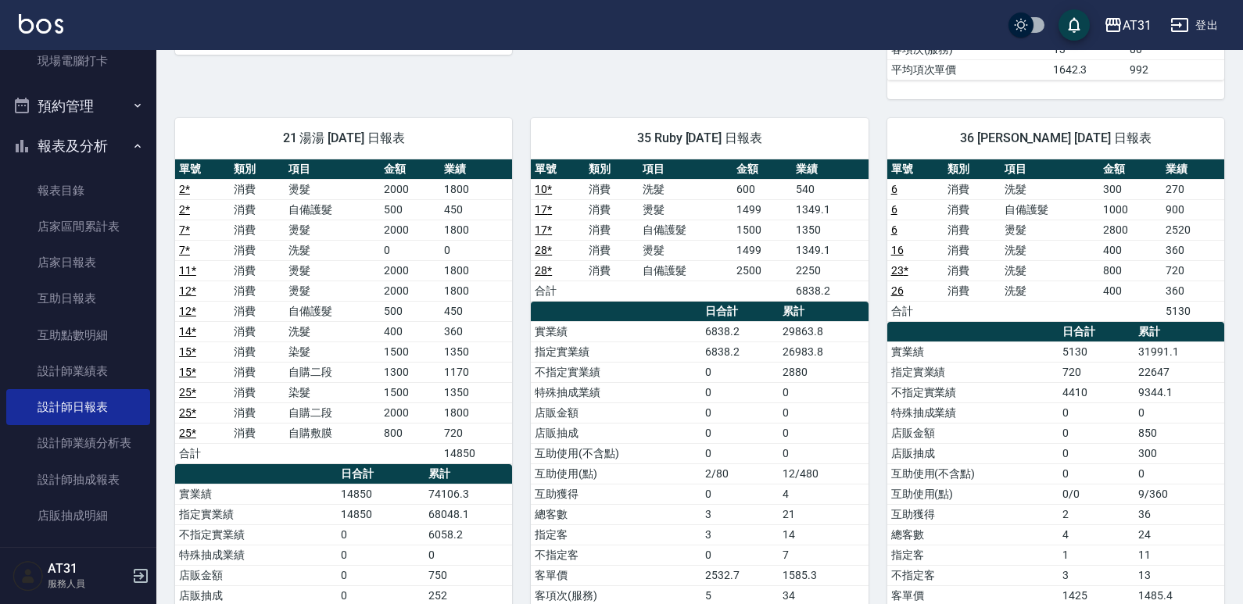
scroll to position [927, 0]
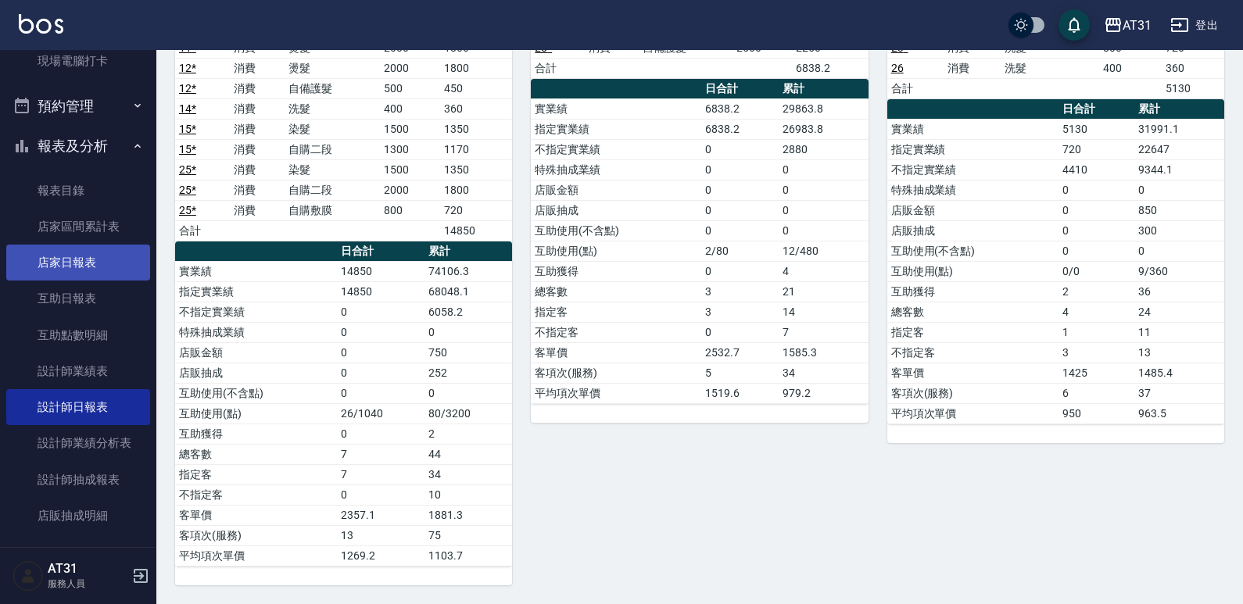
click at [85, 254] on link "店家日報表" at bounding box center [78, 263] width 144 height 36
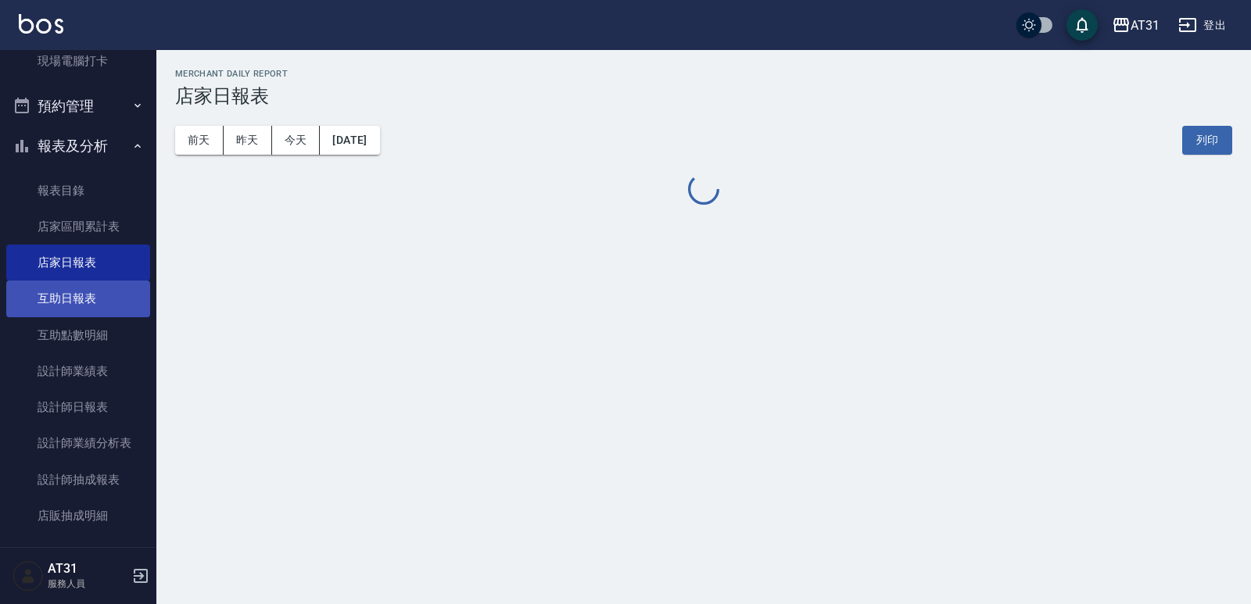
click at [74, 300] on link "互助日報表" at bounding box center [78, 299] width 144 height 36
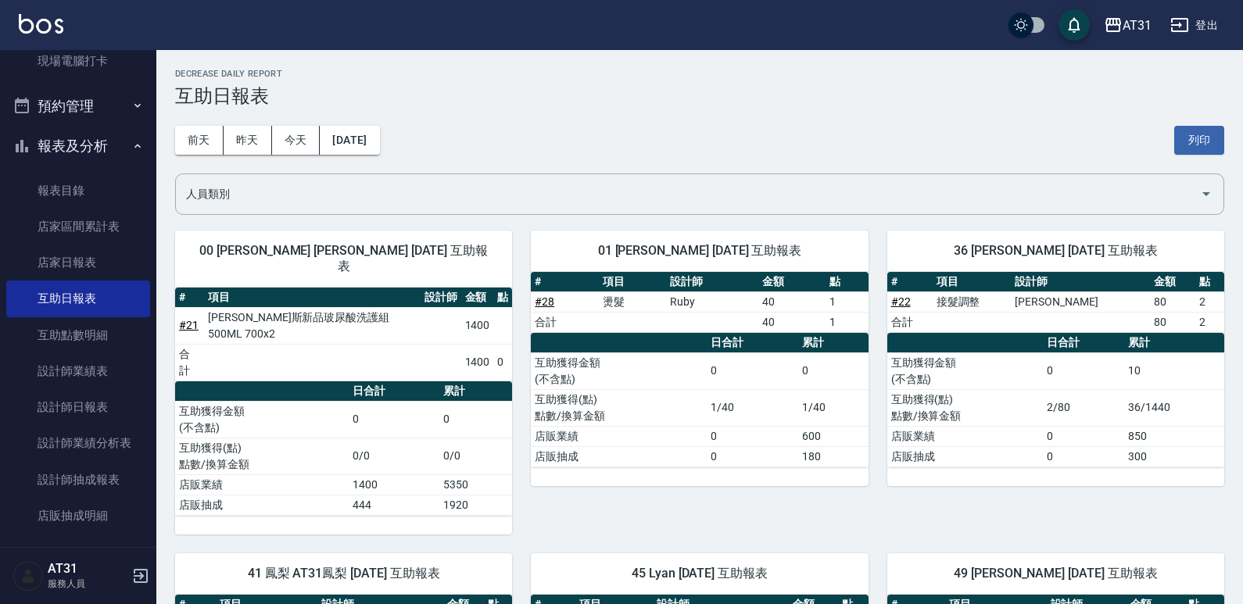
drag, startPoint x: 754, startPoint y: 256, endPoint x: 677, endPoint y: 272, distance: 78.4
click at [677, 272] on th "設計師" at bounding box center [712, 282] width 92 height 20
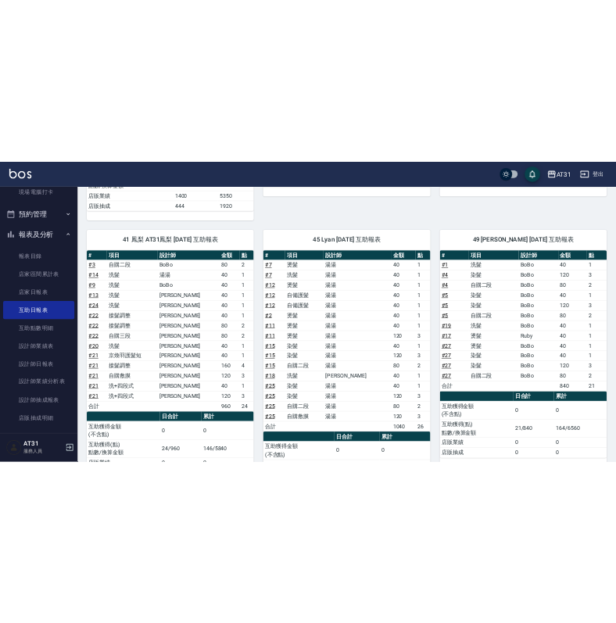
scroll to position [391, 0]
